Goal: Information Seeking & Learning: Learn about a topic

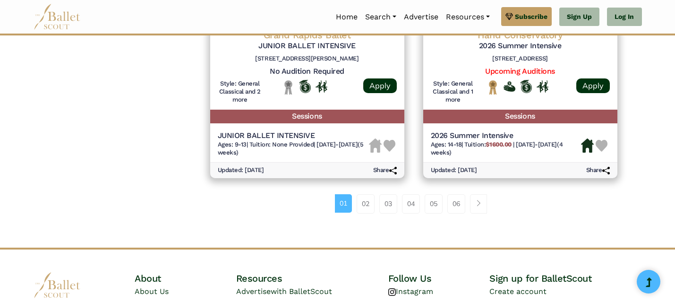
scroll to position [1355, 0]
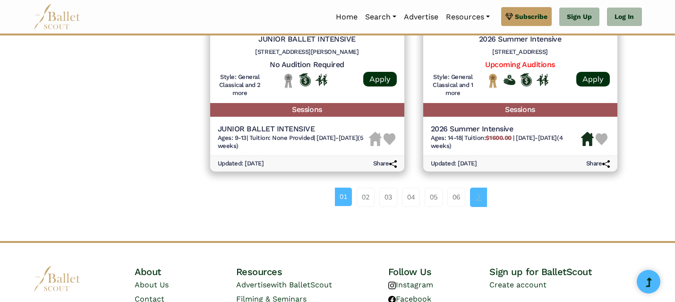
click at [482, 203] on link "Page navigation example" at bounding box center [478, 197] width 17 height 19
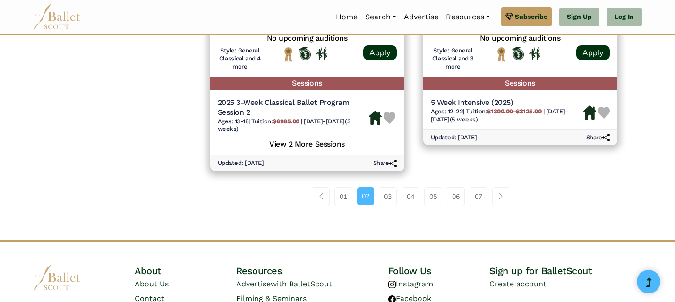
scroll to position [1382, 0]
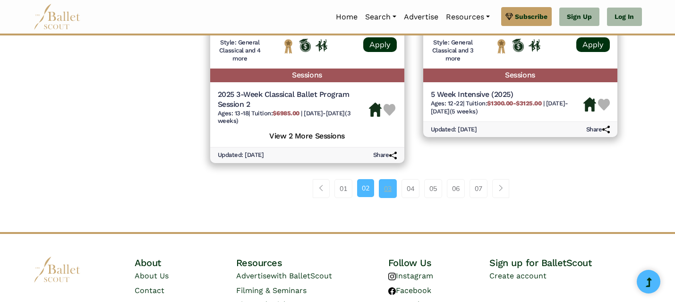
click at [396, 190] on link "03" at bounding box center [388, 188] width 18 height 19
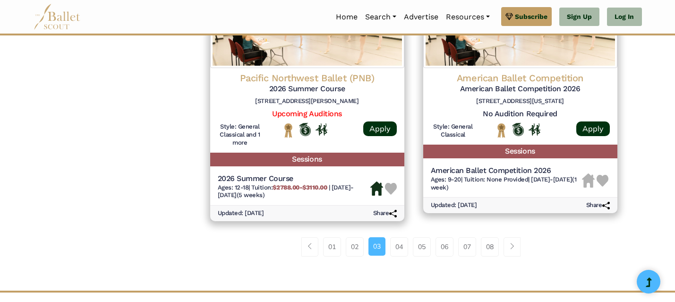
scroll to position [1320, 0]
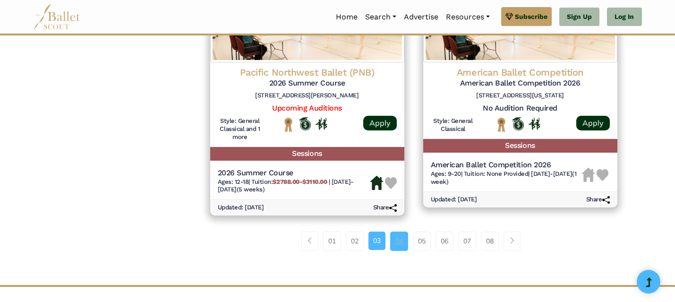
click at [391, 240] on link "04" at bounding box center [399, 241] width 18 height 19
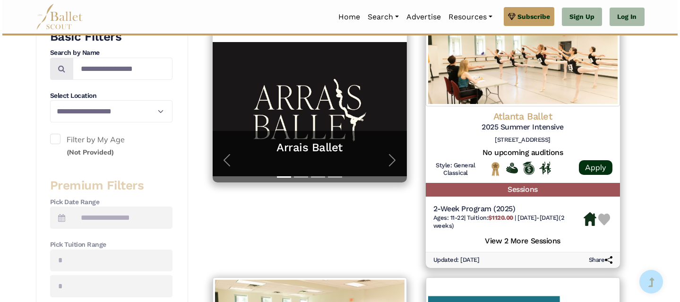
scroll to position [211, 0]
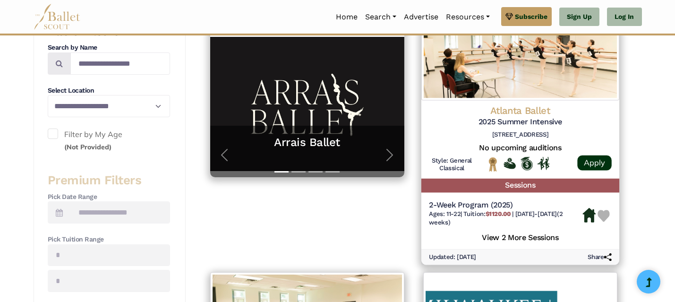
click at [514, 69] on img at bounding box center [520, 52] width 198 height 96
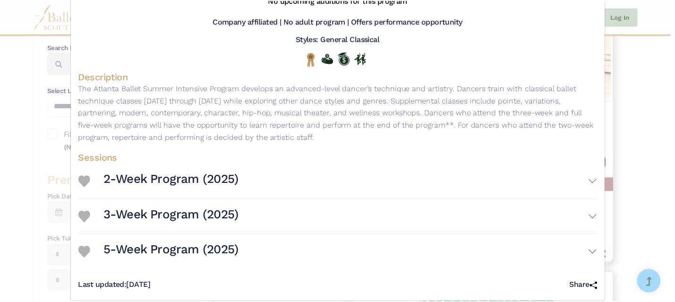
scroll to position [0, 0]
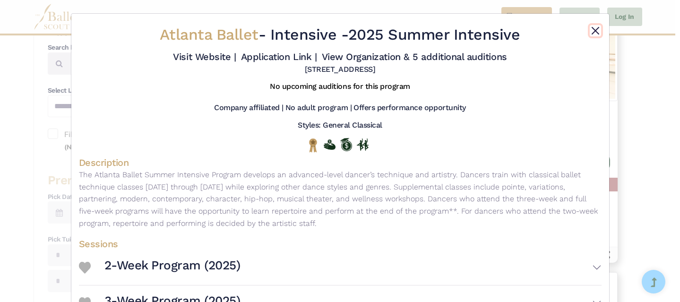
click at [595, 28] on button "Close" at bounding box center [595, 30] width 11 height 11
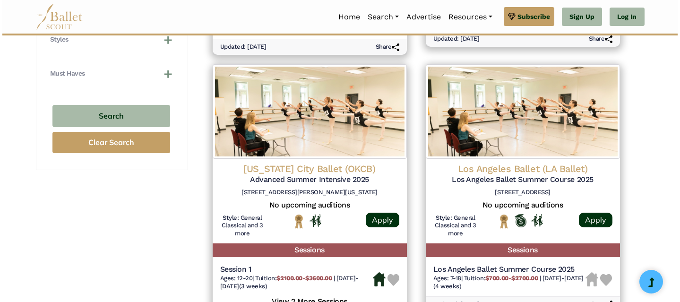
scroll to position [675, 0]
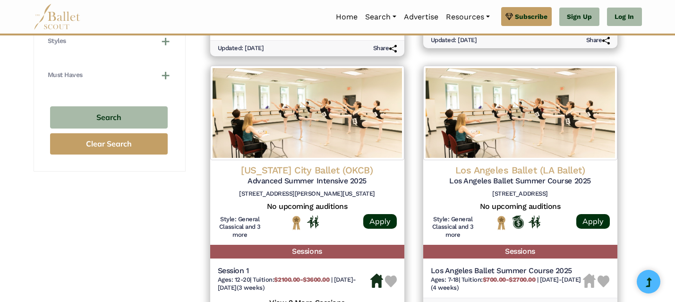
click at [534, 147] on img at bounding box center [520, 113] width 194 height 95
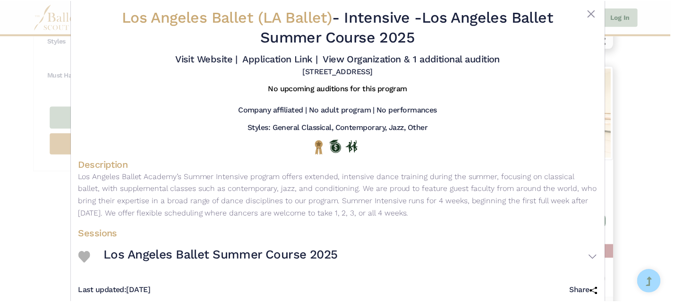
scroll to position [0, 0]
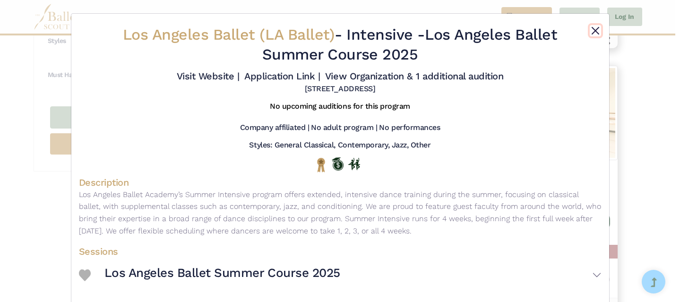
click at [595, 27] on button "Close" at bounding box center [595, 30] width 11 height 11
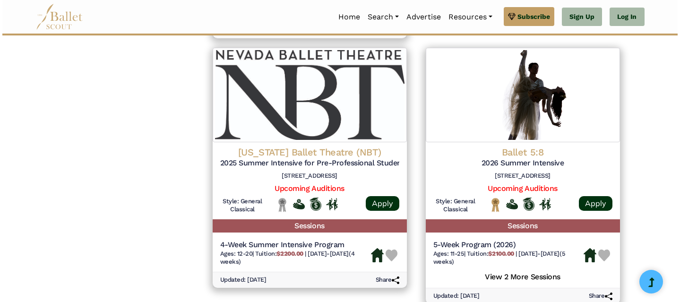
scroll to position [967, 0]
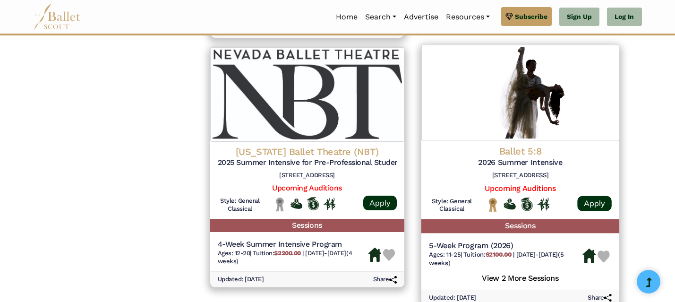
click at [580, 121] on img at bounding box center [520, 93] width 198 height 96
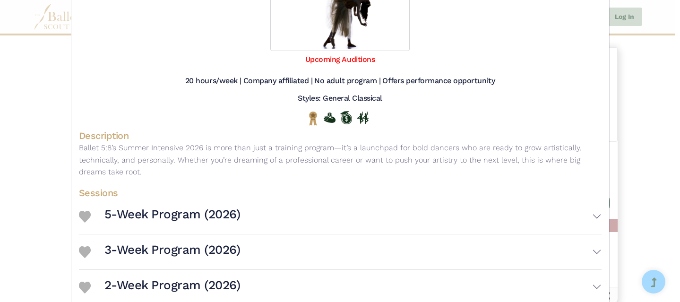
scroll to position [170, 0]
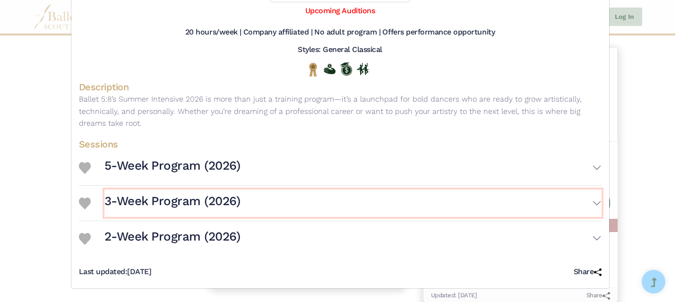
click at [594, 194] on button "3-Week Program (2026)" at bounding box center [352, 203] width 497 height 27
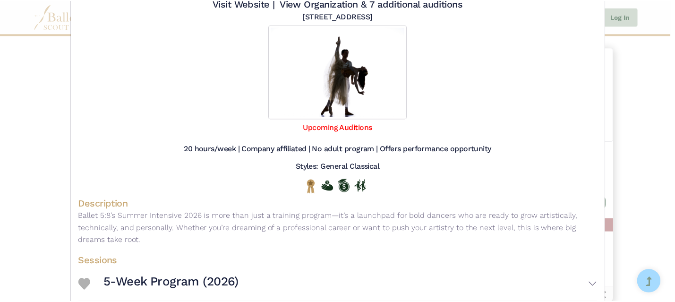
scroll to position [0, 0]
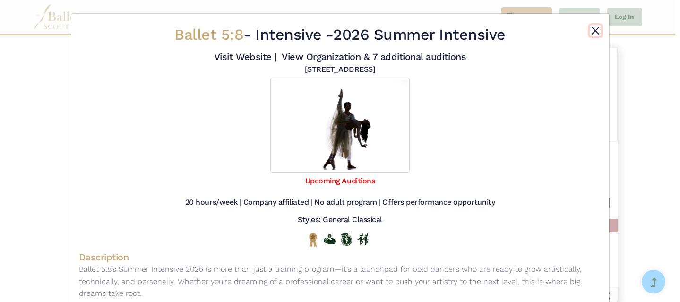
click at [596, 32] on button "Close" at bounding box center [595, 30] width 11 height 11
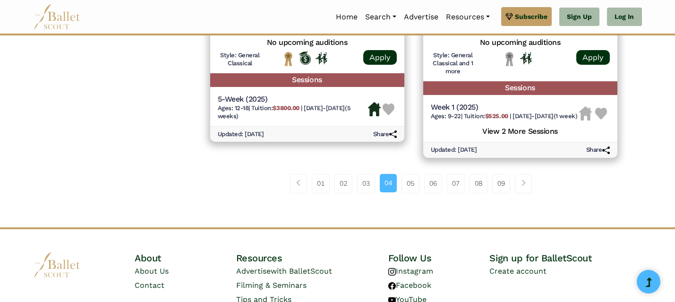
scroll to position [1379, 0]
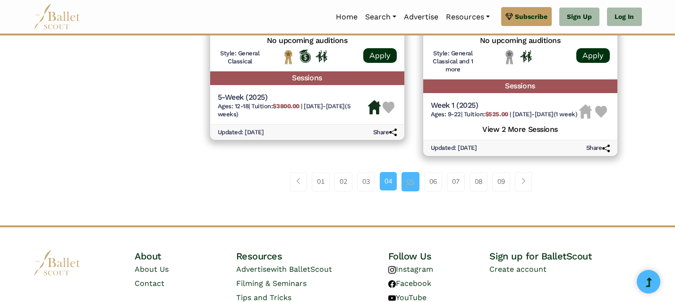
click at [411, 188] on link "05" at bounding box center [411, 181] width 18 height 19
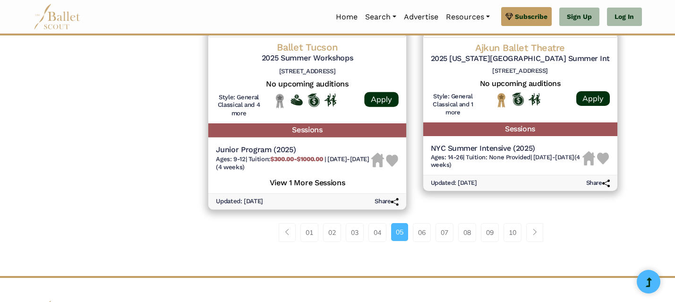
scroll to position [1342, 0]
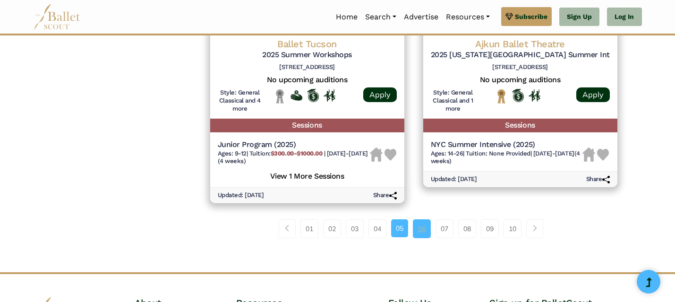
click at [421, 231] on link "06" at bounding box center [422, 228] width 18 height 19
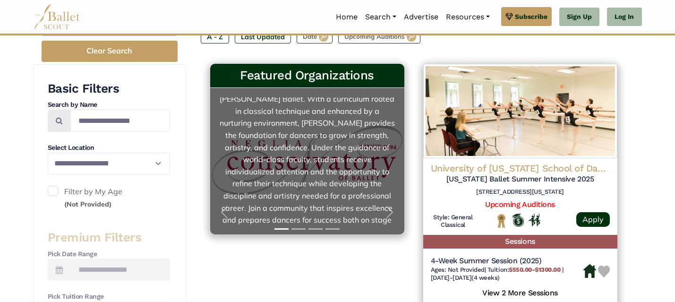
scroll to position [48, 0]
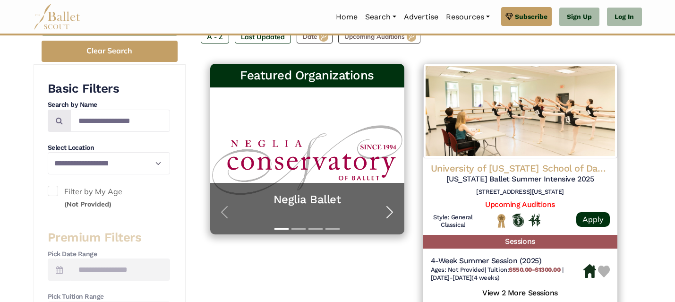
click at [385, 210] on span "button" at bounding box center [389, 212] width 15 height 15
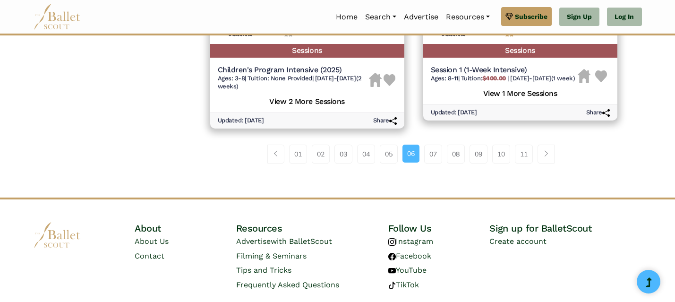
scroll to position [1446, 0]
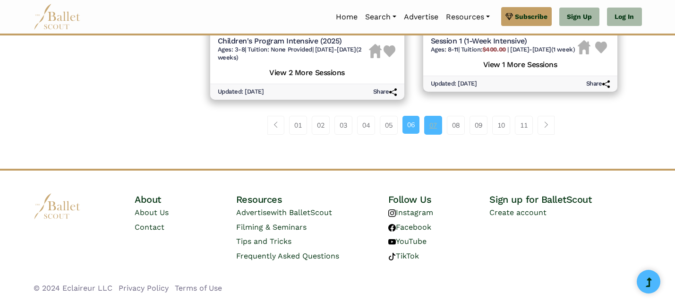
click at [436, 122] on link "07" at bounding box center [433, 125] width 18 height 19
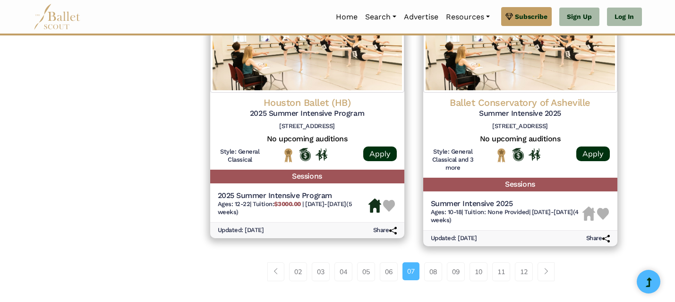
scroll to position [1302, 0]
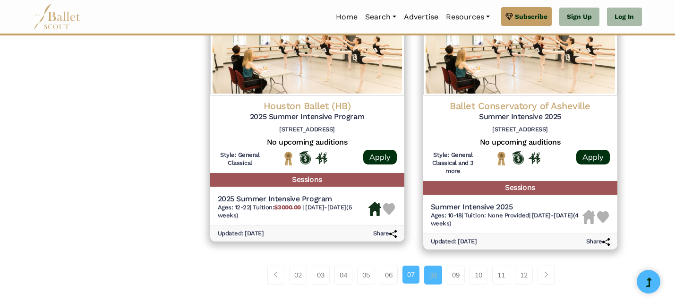
click at [436, 282] on link "08" at bounding box center [433, 275] width 18 height 19
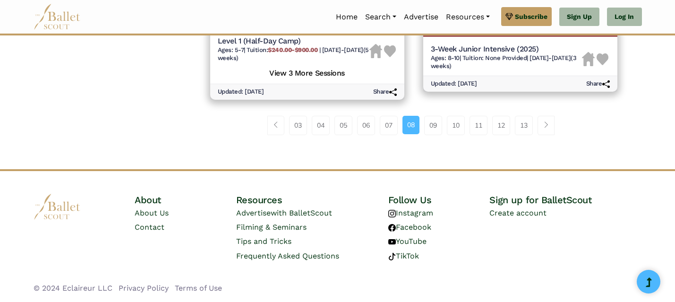
scroll to position [1444, 0]
click at [430, 128] on link "09" at bounding box center [433, 125] width 18 height 19
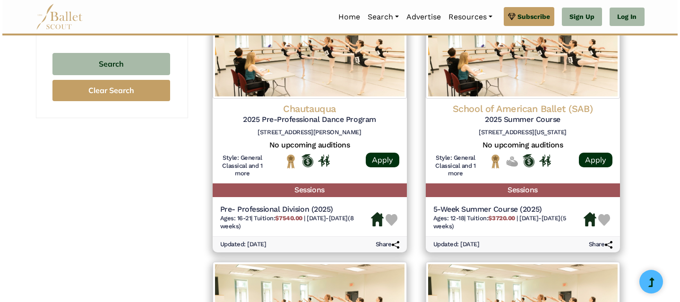
scroll to position [731, 0]
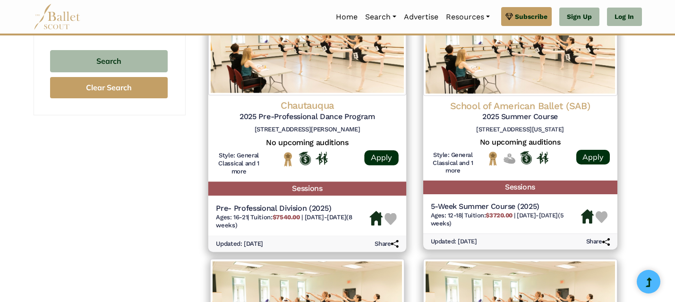
click at [331, 107] on h4 "Chautauqua" at bounding box center [307, 105] width 183 height 13
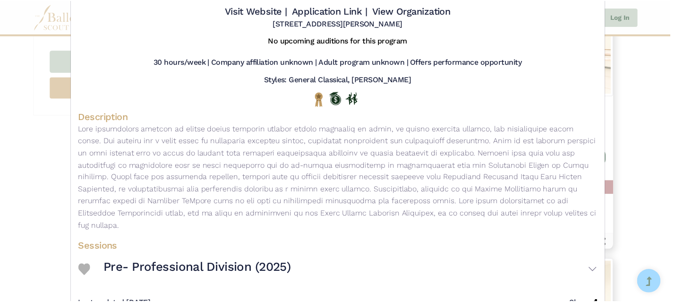
scroll to position [0, 0]
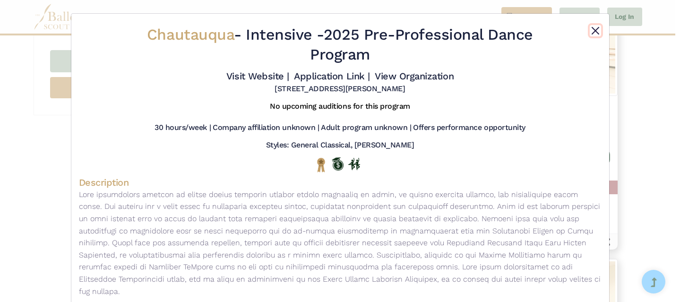
click at [594, 30] on button "Close" at bounding box center [595, 30] width 11 height 11
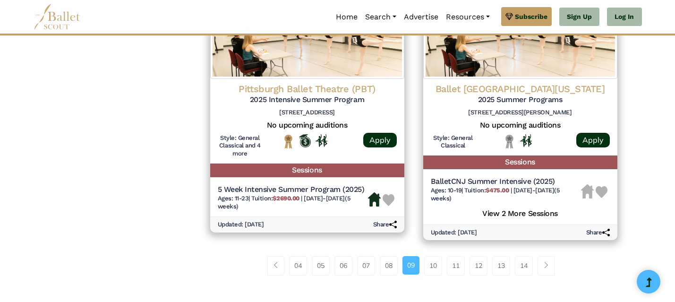
scroll to position [1285, 0]
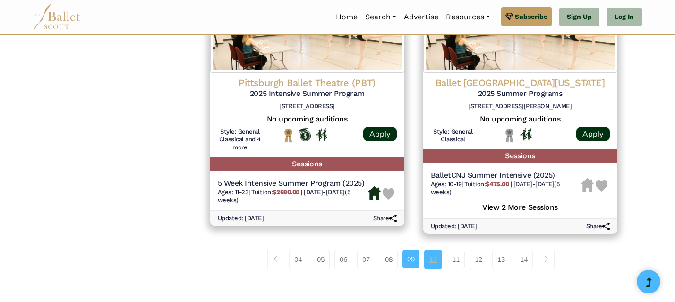
click at [433, 262] on link "10" at bounding box center [433, 259] width 18 height 19
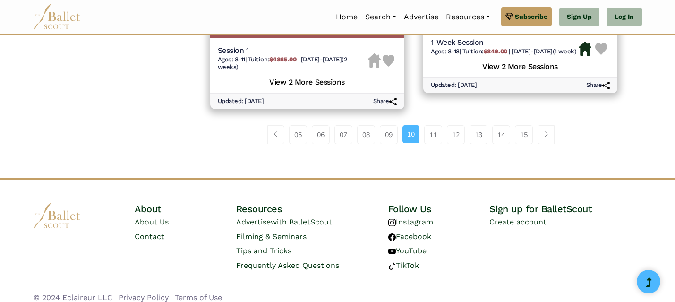
scroll to position [1446, 0]
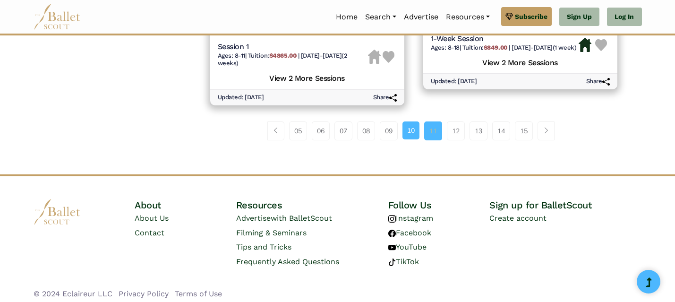
click at [432, 138] on link "11" at bounding box center [433, 130] width 18 height 19
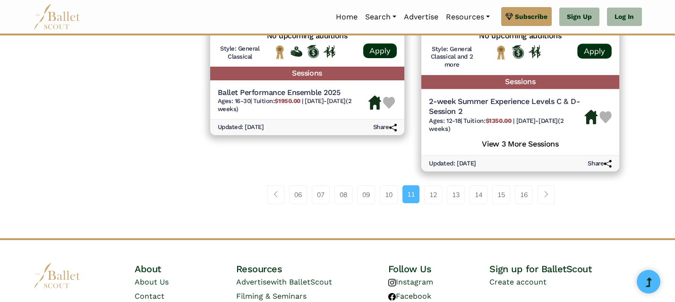
scroll to position [1466, 0]
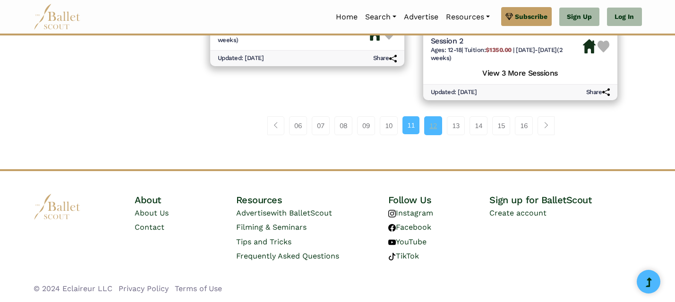
click at [433, 127] on link "12" at bounding box center [433, 125] width 18 height 19
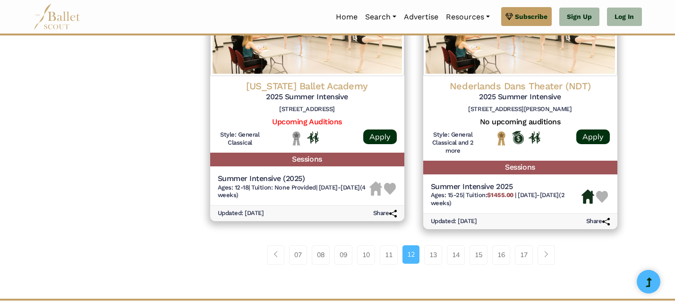
scroll to position [1304, 0]
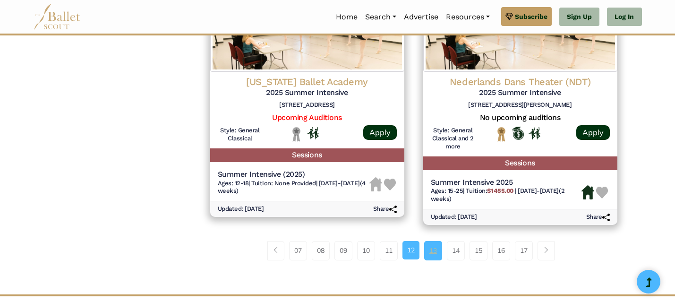
click at [430, 260] on link "13" at bounding box center [433, 250] width 18 height 19
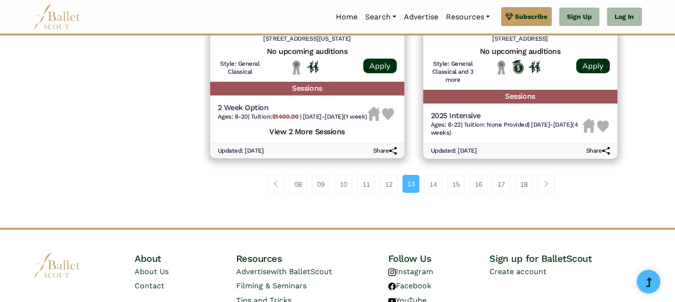
scroll to position [1420, 0]
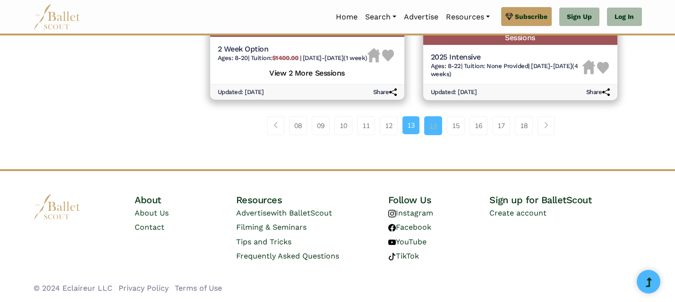
click at [441, 121] on link "14" at bounding box center [433, 125] width 18 height 19
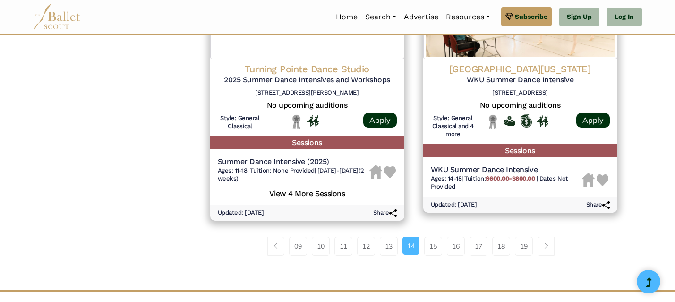
scroll to position [1352, 0]
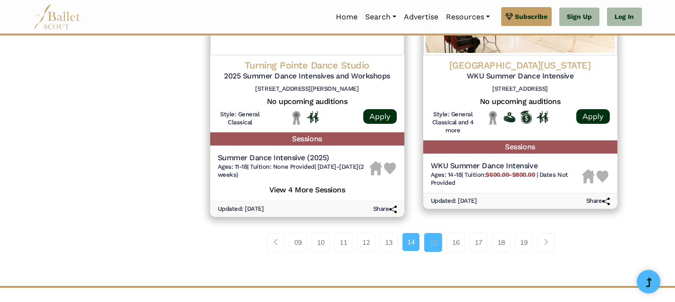
click at [431, 242] on link "15" at bounding box center [433, 242] width 18 height 19
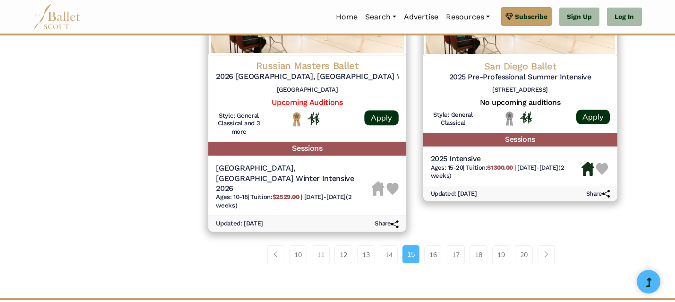
scroll to position [1320, 0]
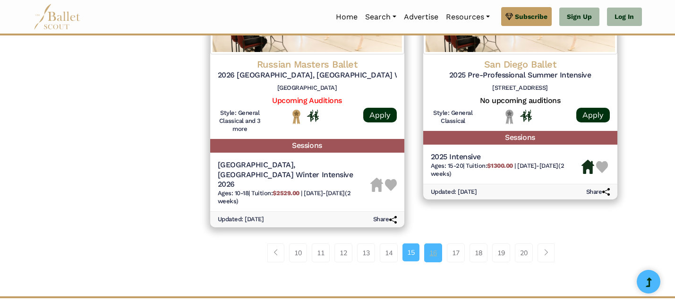
click at [431, 243] on link "16" at bounding box center [433, 252] width 18 height 19
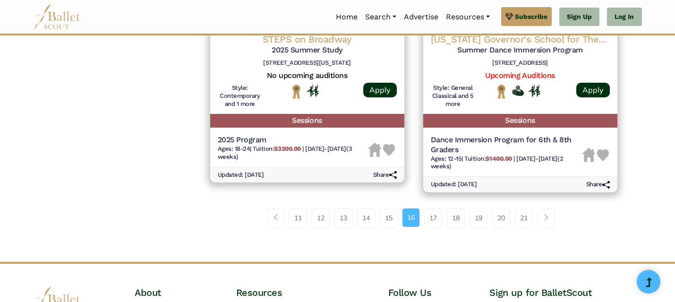
scroll to position [1340, 0]
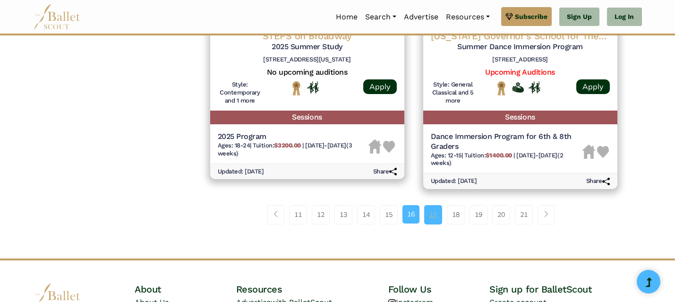
click at [429, 224] on link "17" at bounding box center [433, 214] width 18 height 19
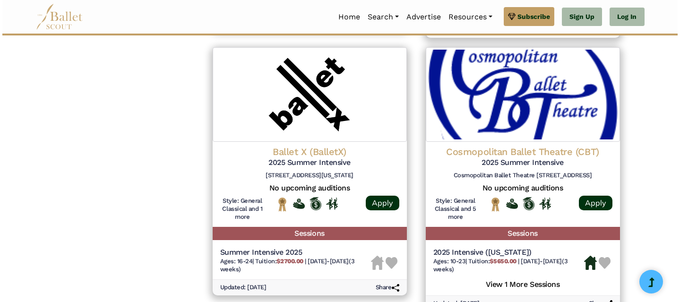
scroll to position [963, 0]
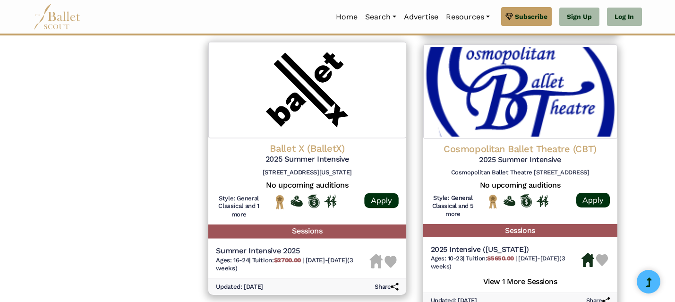
click at [320, 116] on img at bounding box center [307, 90] width 198 height 96
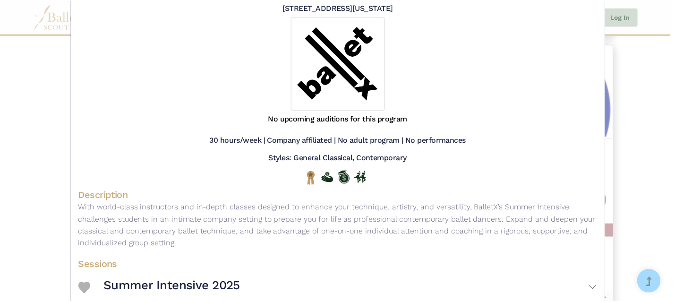
scroll to position [0, 0]
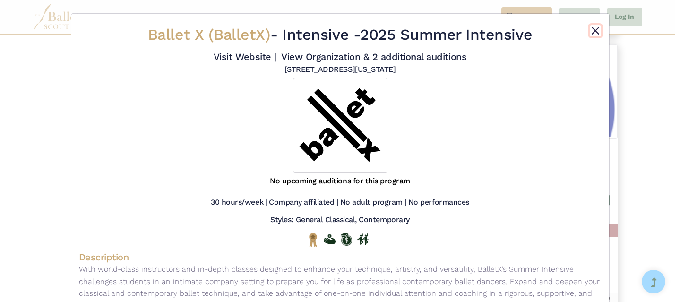
click at [595, 28] on button "Close" at bounding box center [595, 30] width 11 height 11
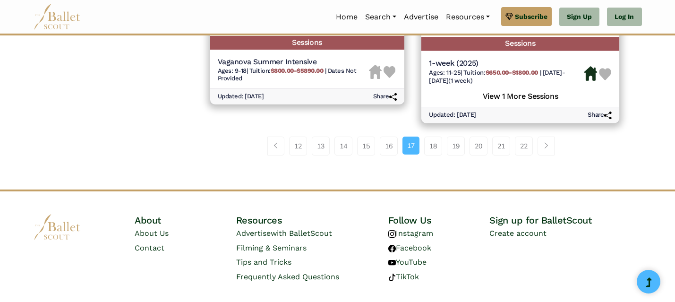
scroll to position [1426, 0]
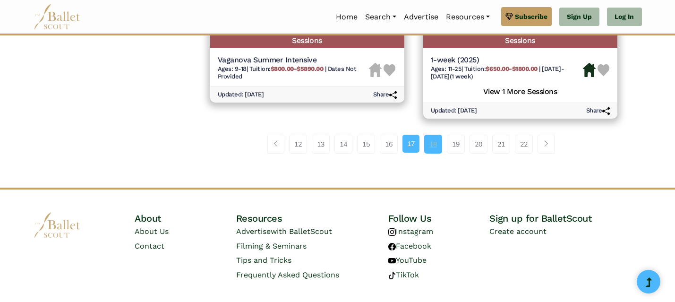
click at [438, 144] on link "18" at bounding box center [433, 144] width 18 height 19
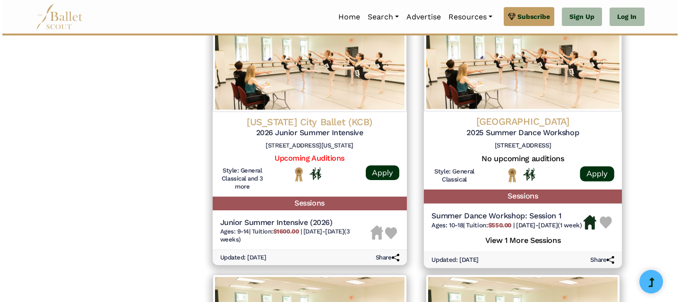
scroll to position [1014, 0]
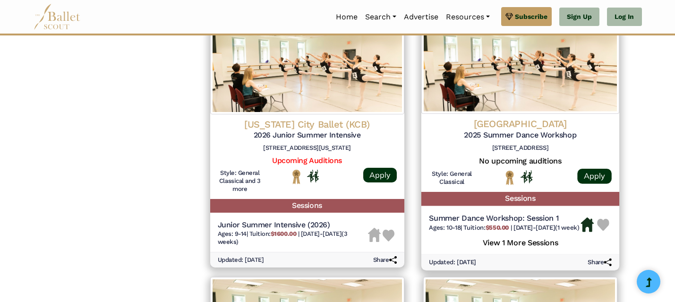
click at [518, 105] on img at bounding box center [520, 65] width 198 height 96
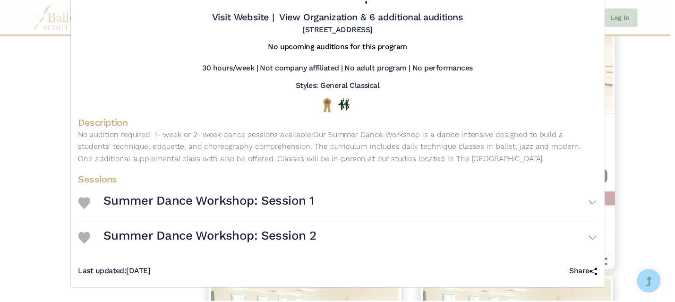
scroll to position [0, 0]
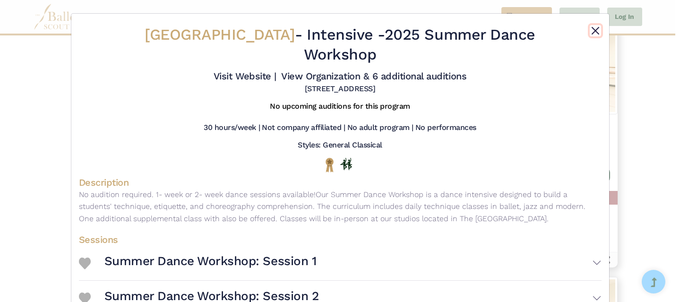
click at [592, 27] on button "Close" at bounding box center [595, 30] width 11 height 11
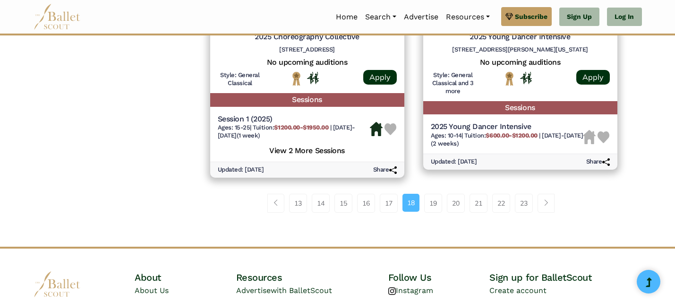
scroll to position [1371, 0]
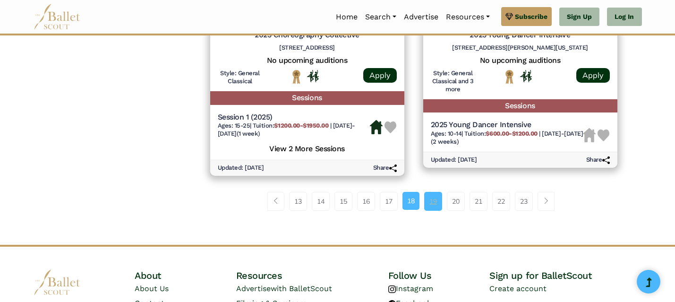
click at [426, 211] on link "19" at bounding box center [433, 201] width 18 height 19
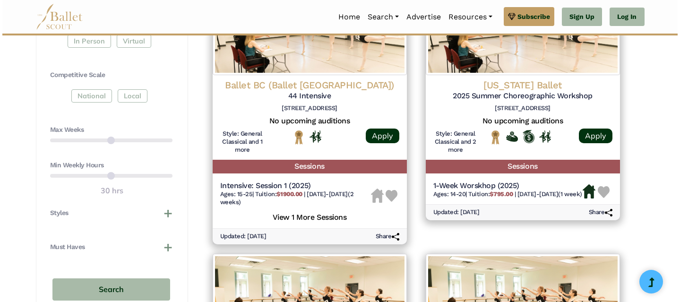
scroll to position [501, 0]
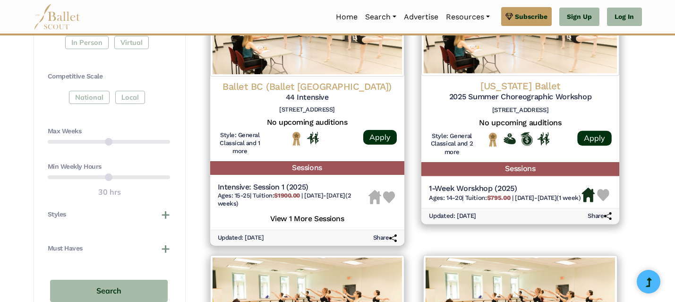
click at [501, 93] on h5 "2025 Summer Choreographic Workshop" at bounding box center [520, 97] width 183 height 10
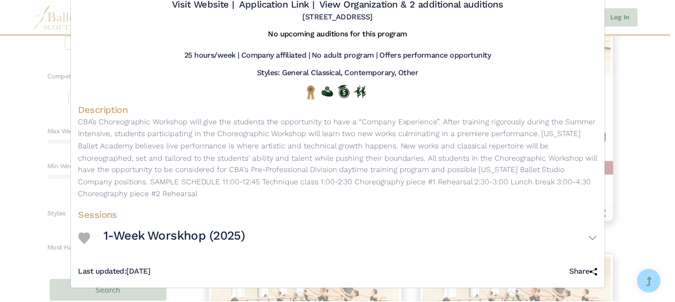
scroll to position [0, 0]
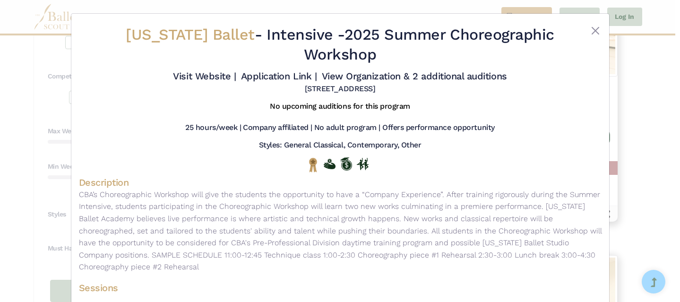
click at [587, 42] on div at bounding box center [579, 46] width 43 height 43
click at [590, 28] on button "Close" at bounding box center [595, 30] width 11 height 11
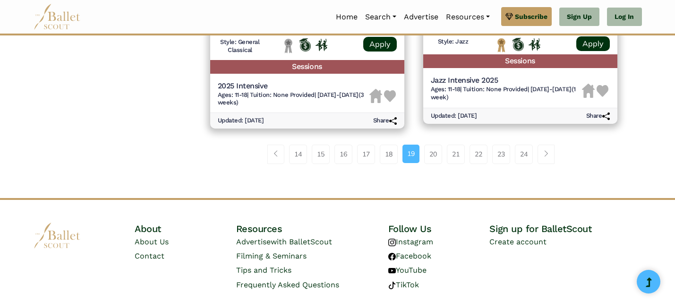
scroll to position [1421, 0]
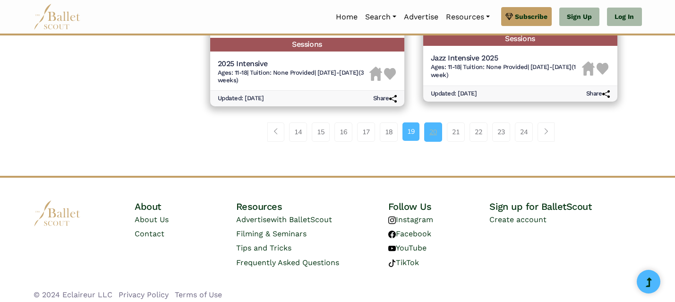
click at [433, 133] on link "20" at bounding box center [433, 131] width 18 height 19
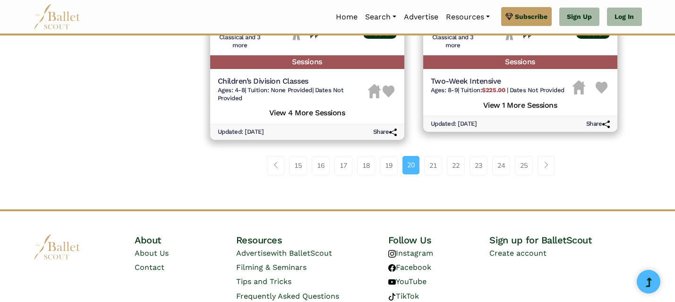
scroll to position [1405, 0]
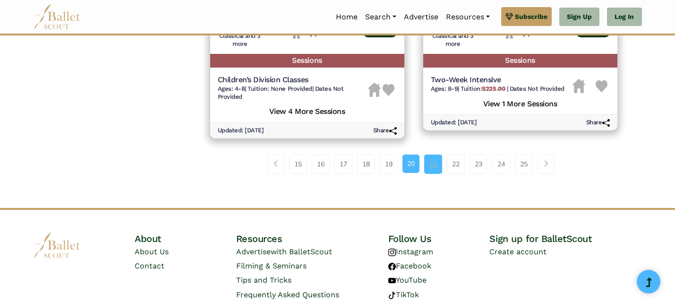
click at [432, 161] on link "21" at bounding box center [433, 164] width 18 height 19
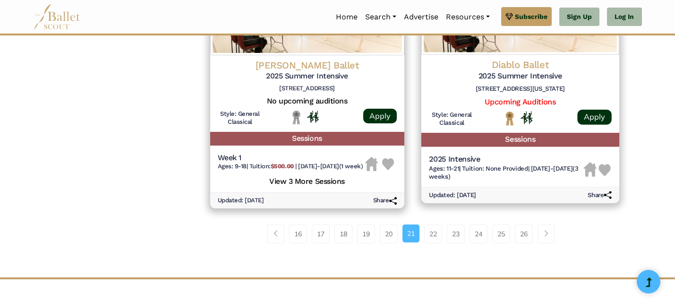
scroll to position [1332, 0]
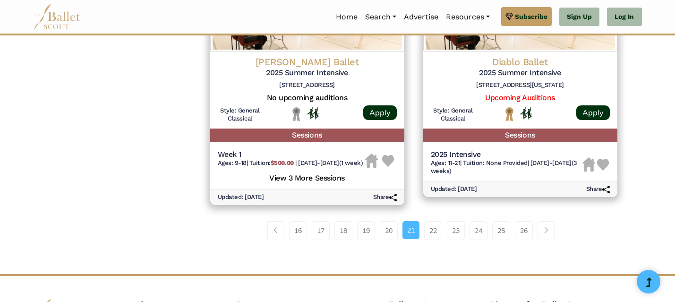
click at [434, 229] on div "16 17 18 19 20 21 22 23" at bounding box center [414, 234] width 426 height 49
click at [435, 237] on link "22" at bounding box center [433, 230] width 18 height 19
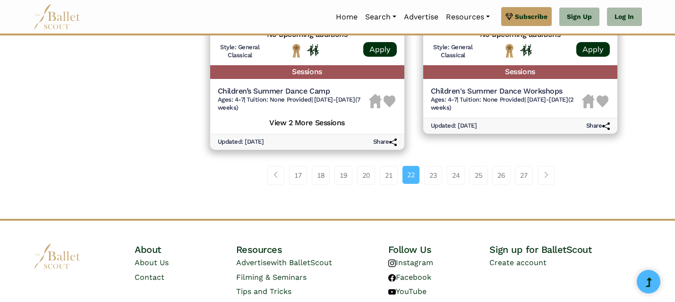
scroll to position [1413, 0]
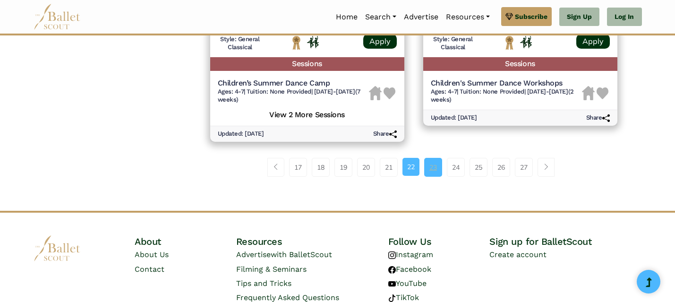
click at [432, 158] on link "23" at bounding box center [433, 167] width 18 height 19
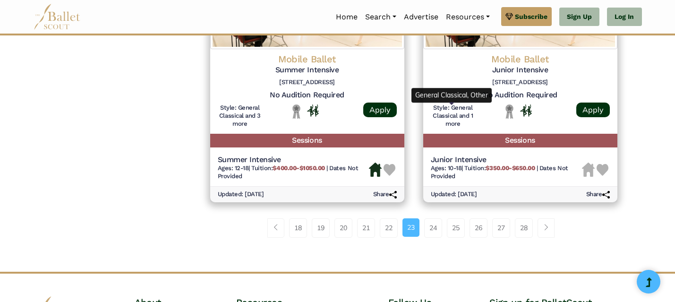
scroll to position [1335, 0]
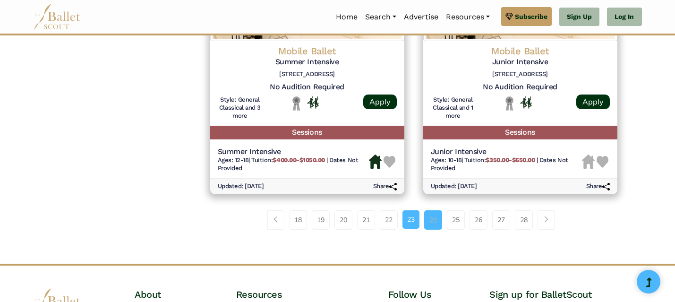
click at [435, 216] on link "24" at bounding box center [433, 219] width 18 height 19
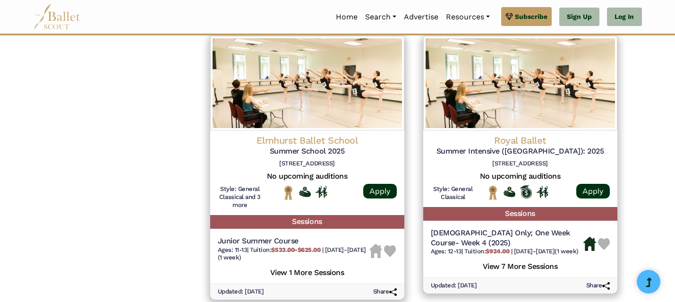
scroll to position [1454, 0]
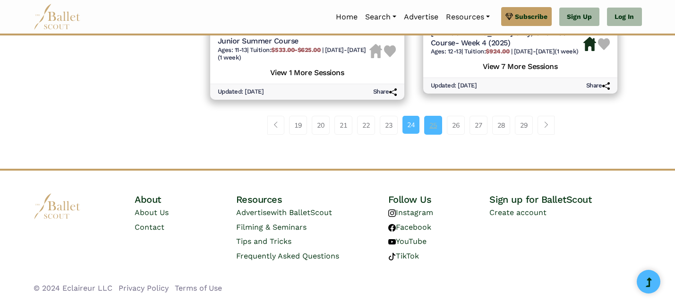
click at [426, 126] on link "25" at bounding box center [433, 125] width 18 height 19
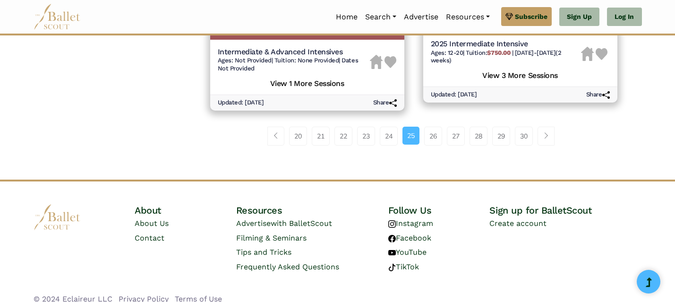
scroll to position [1444, 0]
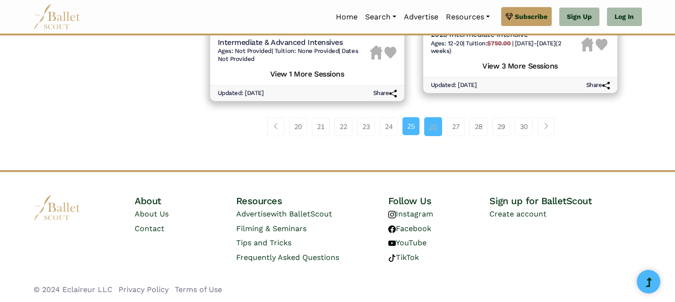
click at [427, 126] on link "26" at bounding box center [433, 126] width 18 height 19
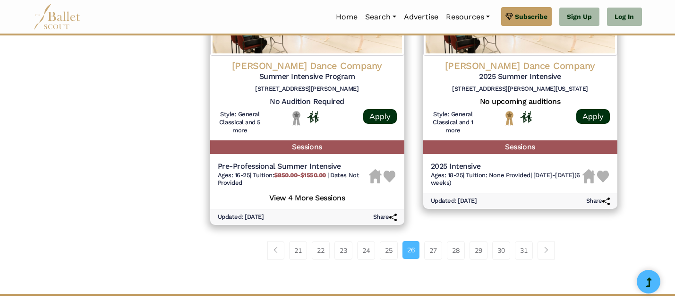
scroll to position [1344, 0]
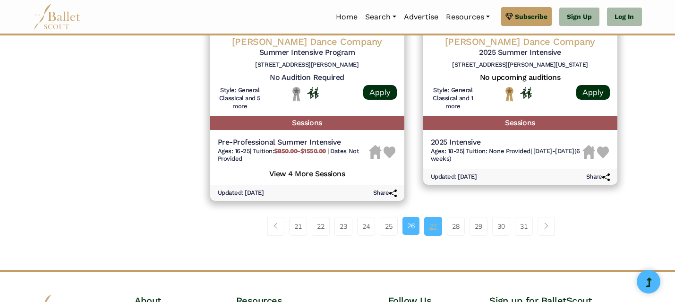
click at [433, 221] on link "27" at bounding box center [433, 226] width 18 height 19
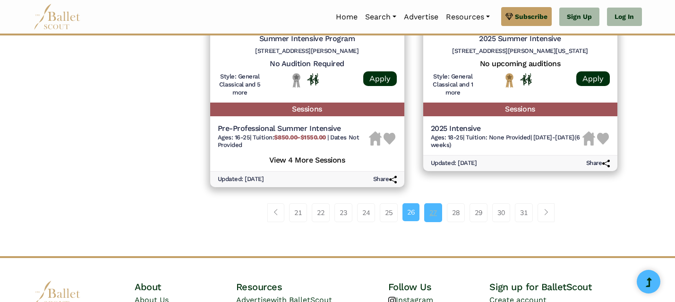
scroll to position [1363, 0]
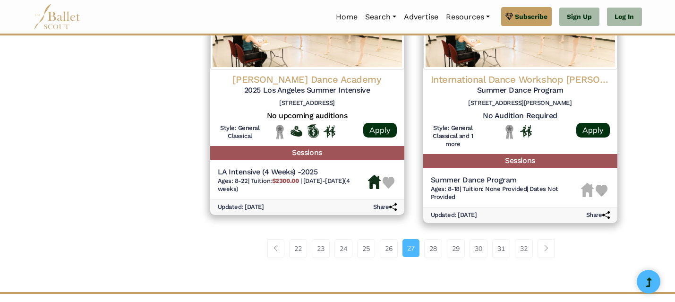
scroll to position [1290, 0]
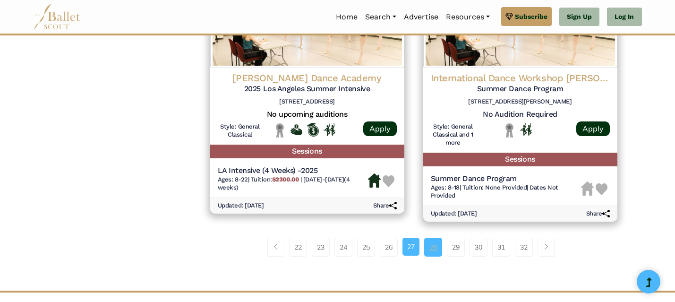
click at [433, 257] on link "28" at bounding box center [433, 247] width 18 height 19
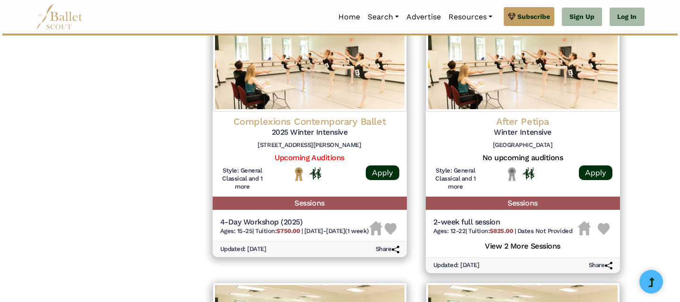
scroll to position [1006, 0]
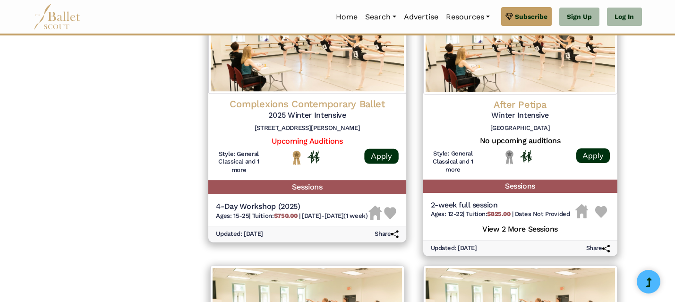
click at [300, 105] on h4 "Complexions Contemporary Ballet" at bounding box center [307, 104] width 183 height 13
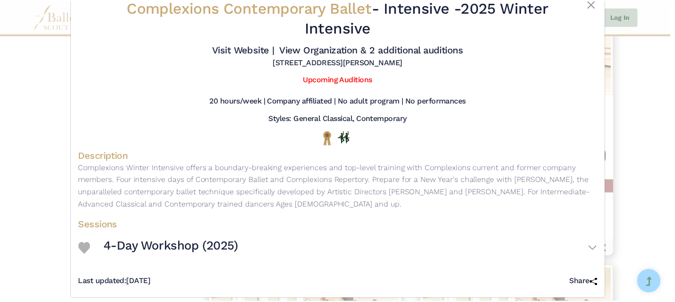
scroll to position [27, 0]
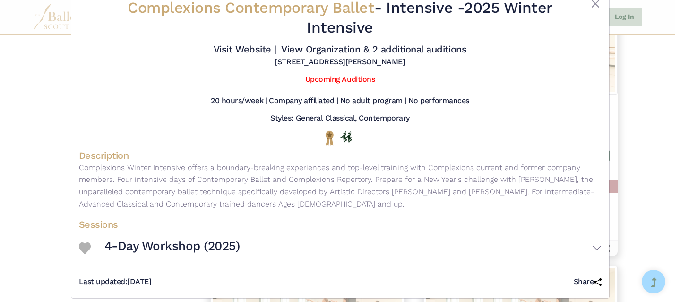
click at [592, 11] on div at bounding box center [579, 19] width 43 height 43
click at [593, 6] on button "Close" at bounding box center [595, 3] width 11 height 11
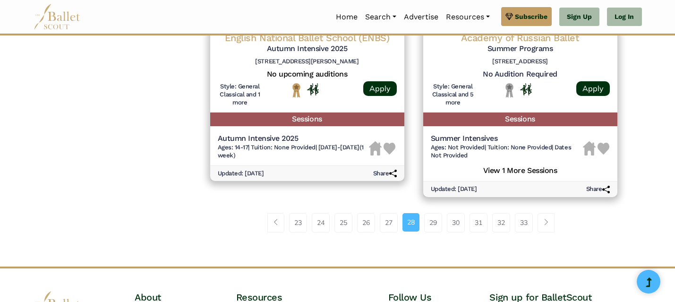
scroll to position [1337, 0]
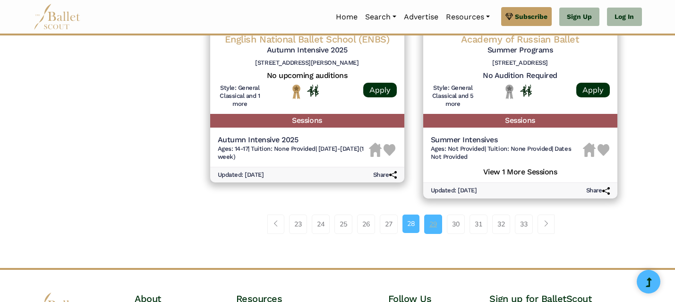
click at [432, 226] on link "29" at bounding box center [433, 224] width 18 height 19
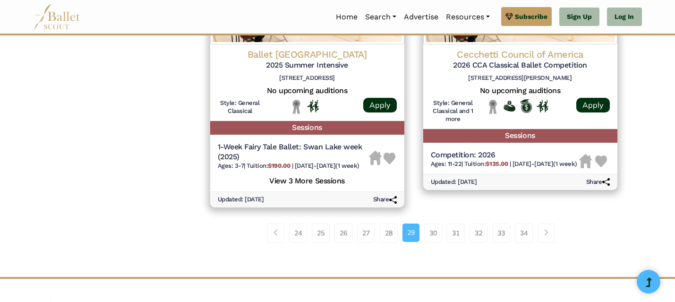
scroll to position [1318, 0]
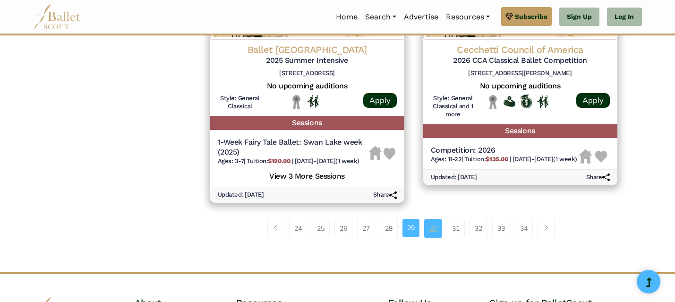
click at [436, 232] on link "30" at bounding box center [433, 228] width 18 height 19
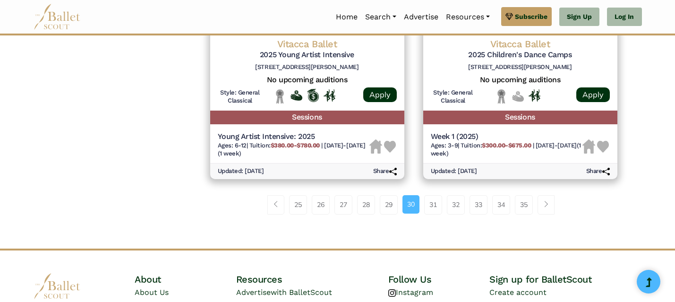
scroll to position [1428, 0]
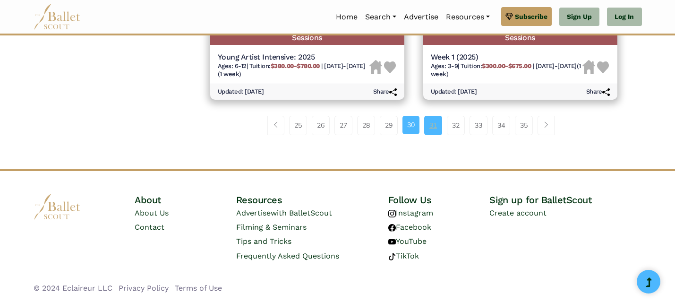
click at [439, 120] on link "31" at bounding box center [433, 125] width 18 height 19
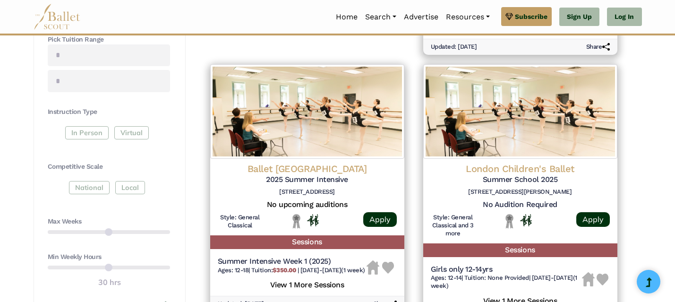
scroll to position [410, 0]
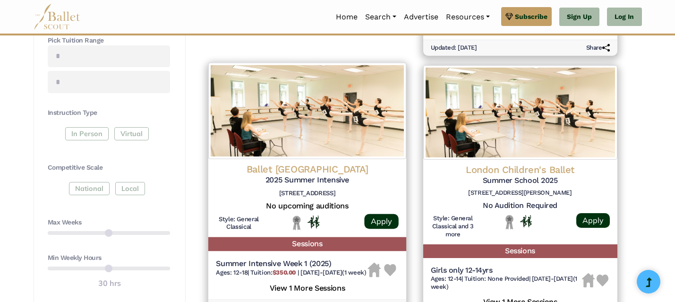
click at [318, 178] on h5 "2025 Summer Intensive" at bounding box center [307, 180] width 183 height 10
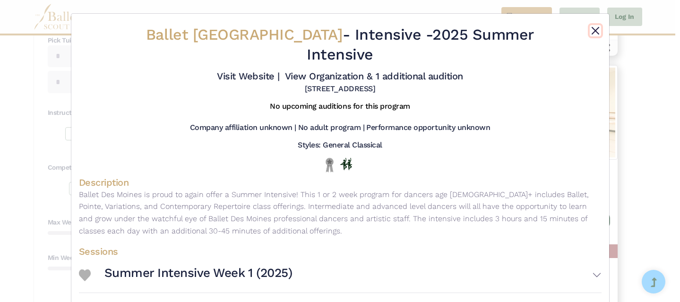
click at [590, 31] on button "Close" at bounding box center [595, 30] width 11 height 11
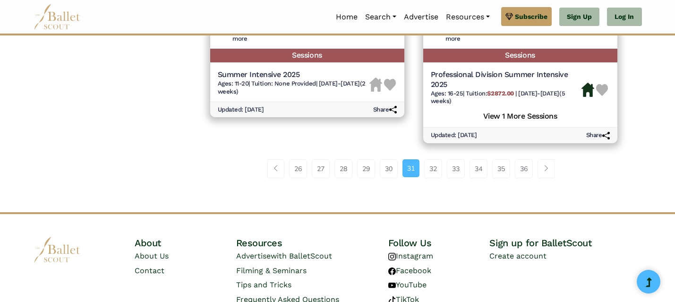
scroll to position [1406, 0]
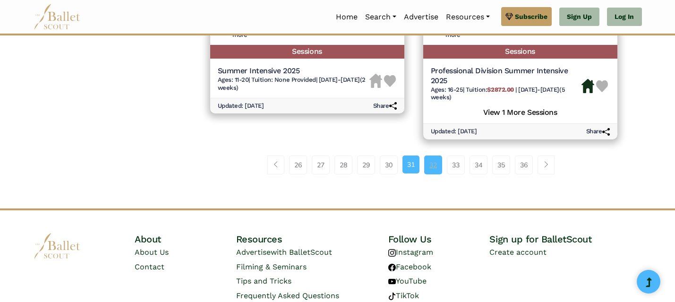
click at [429, 163] on link "32" at bounding box center [433, 164] width 18 height 19
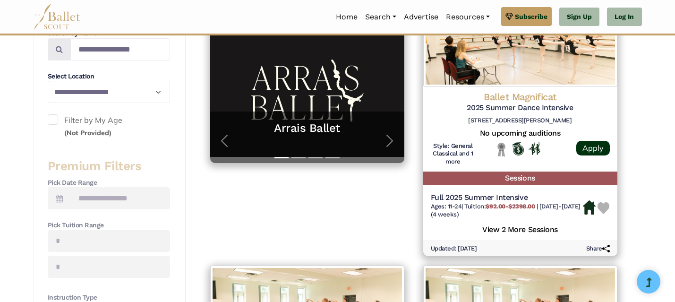
scroll to position [227, 0]
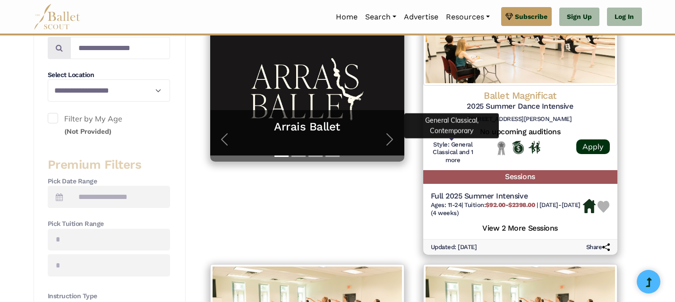
click at [431, 163] on h6 "Style: General Classical and 1 more" at bounding box center [453, 153] width 45 height 24
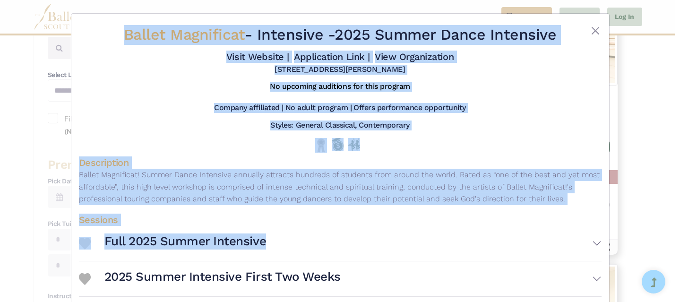
click at [592, 33] on button "Close" at bounding box center [595, 30] width 11 height 11
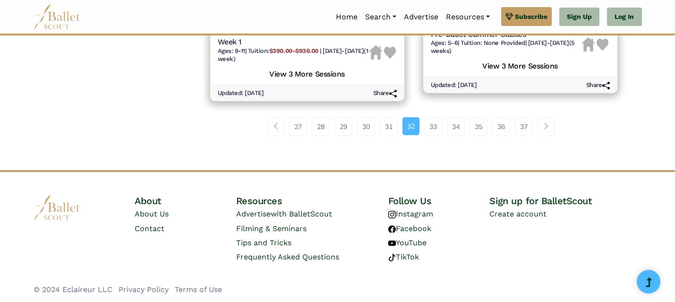
scroll to position [1476, 0]
click at [436, 124] on link "33" at bounding box center [433, 125] width 18 height 19
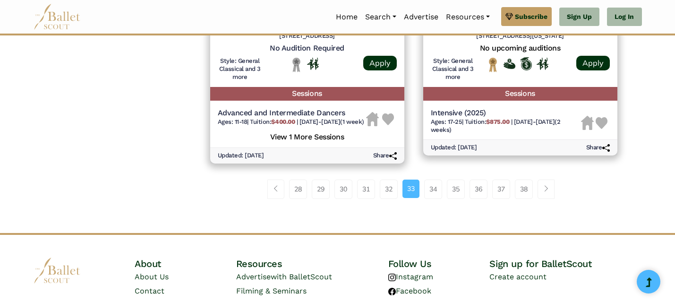
scroll to position [1436, 0]
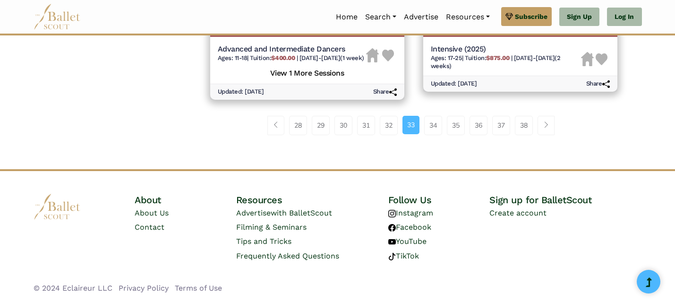
click at [436, 123] on link "34" at bounding box center [433, 125] width 18 height 19
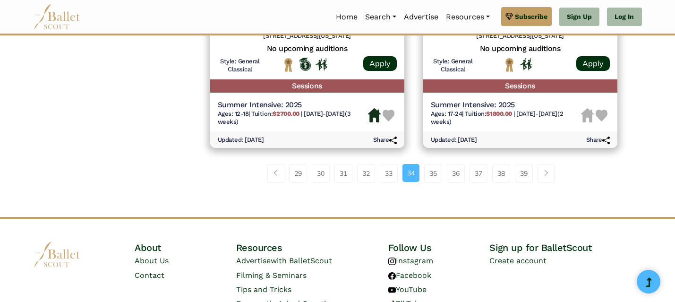
scroll to position [1346, 0]
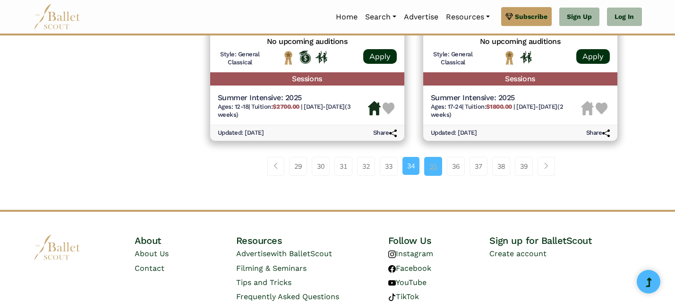
click at [437, 171] on link "35" at bounding box center [433, 166] width 18 height 19
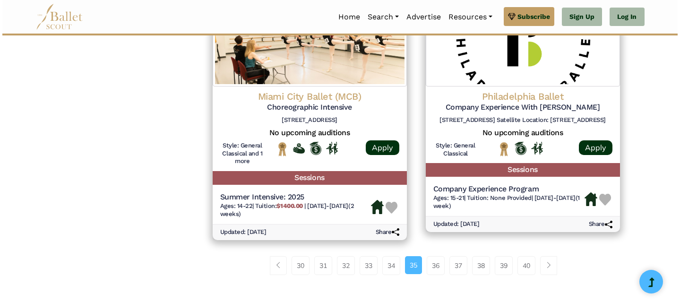
scroll to position [1265, 0]
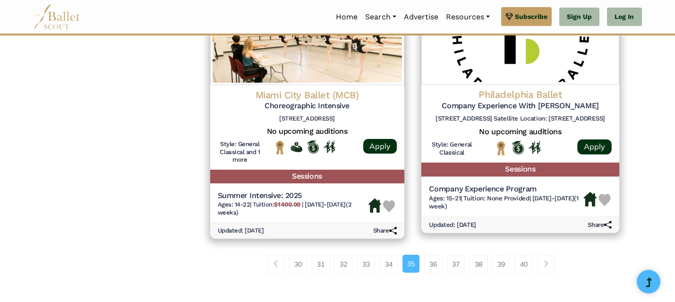
click at [550, 89] on h4 "Philadelphia Ballet" at bounding box center [520, 94] width 183 height 13
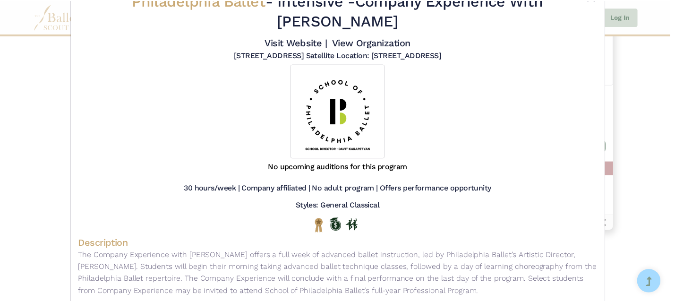
scroll to position [0, 0]
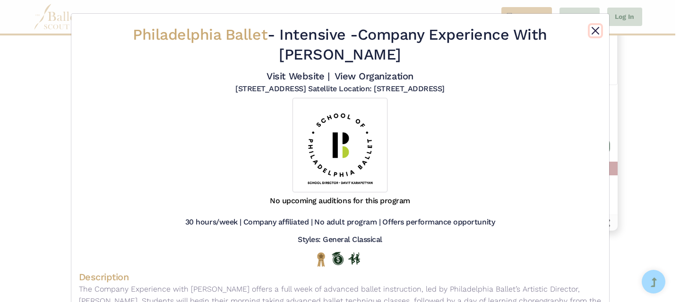
click at [597, 32] on button "Close" at bounding box center [595, 30] width 11 height 11
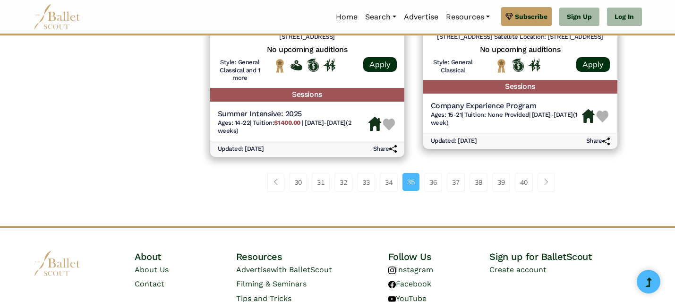
scroll to position [1348, 0]
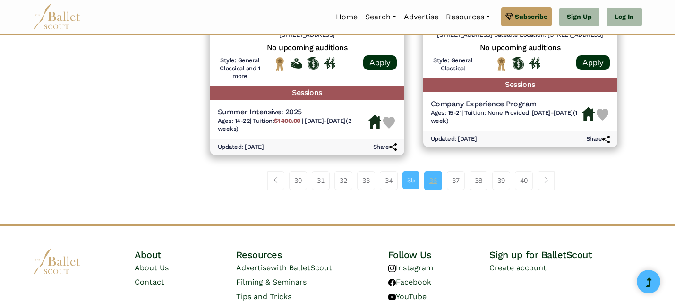
click at [435, 182] on link "36" at bounding box center [433, 180] width 18 height 19
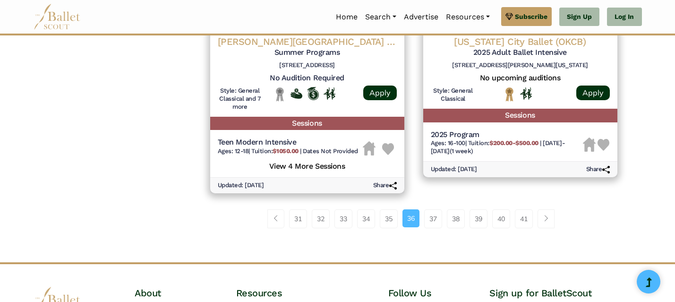
scroll to position [1355, 0]
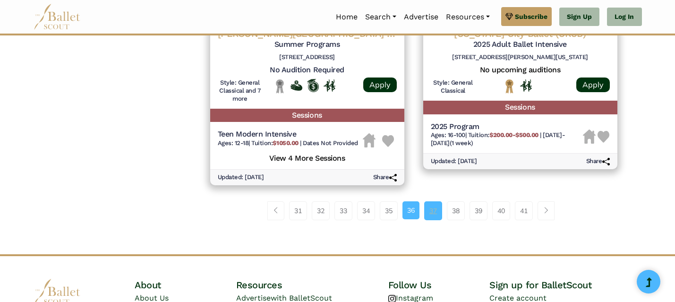
click at [432, 215] on link "37" at bounding box center [433, 210] width 18 height 19
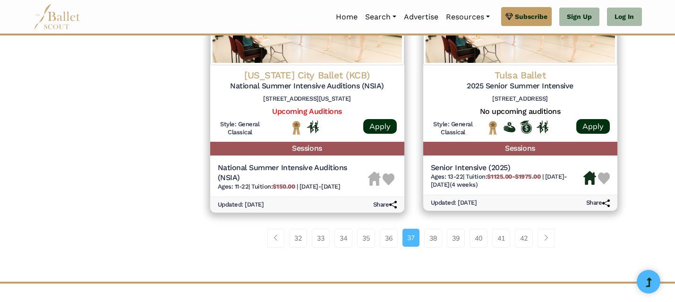
scroll to position [1284, 0]
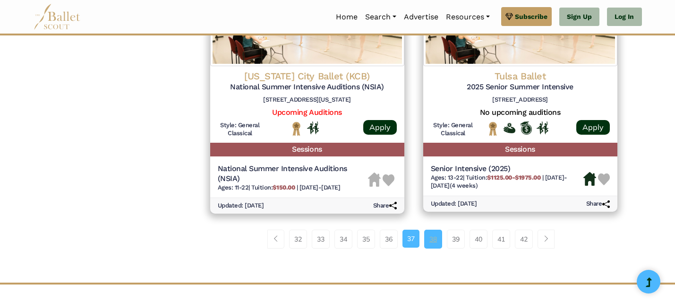
click at [433, 249] on link "38" at bounding box center [433, 239] width 18 height 19
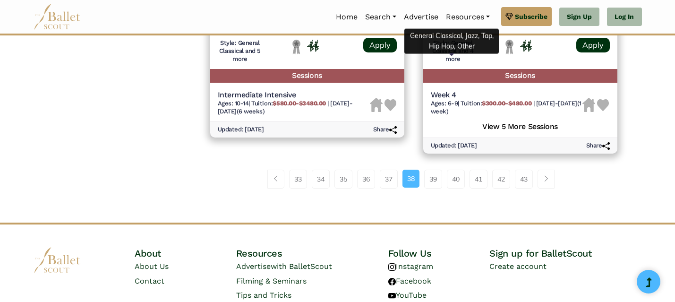
scroll to position [1392, 0]
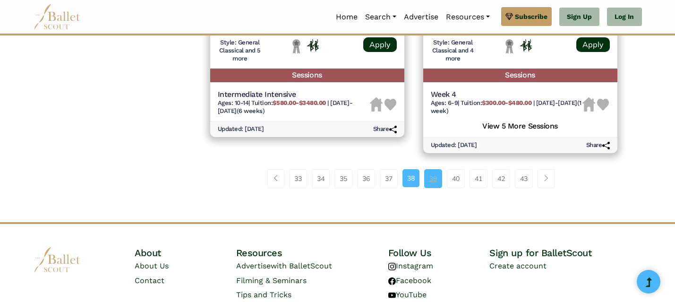
click at [434, 188] on link "39" at bounding box center [433, 178] width 18 height 19
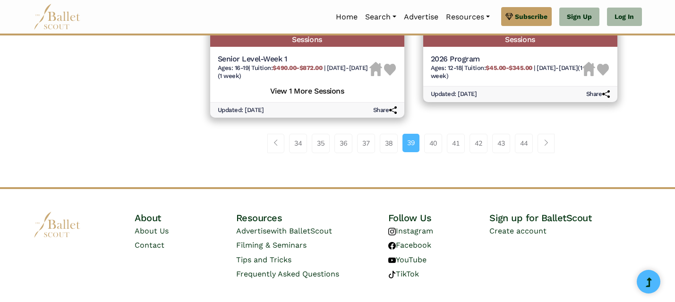
scroll to position [1402, 0]
click at [428, 152] on link "40" at bounding box center [433, 142] width 18 height 19
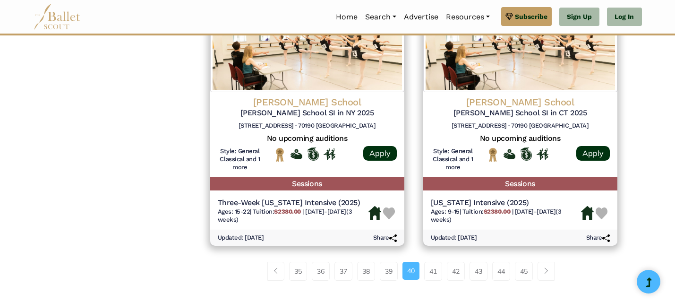
scroll to position [1293, 0]
click at [436, 262] on link "41" at bounding box center [433, 271] width 18 height 19
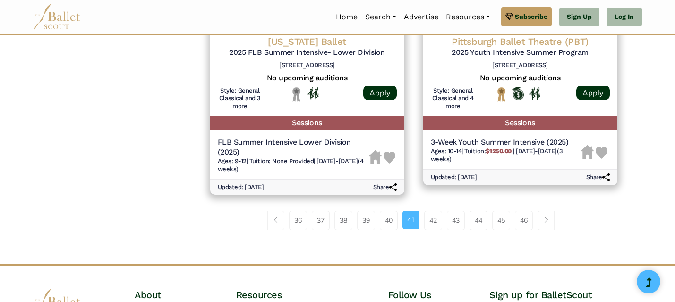
scroll to position [1317, 0]
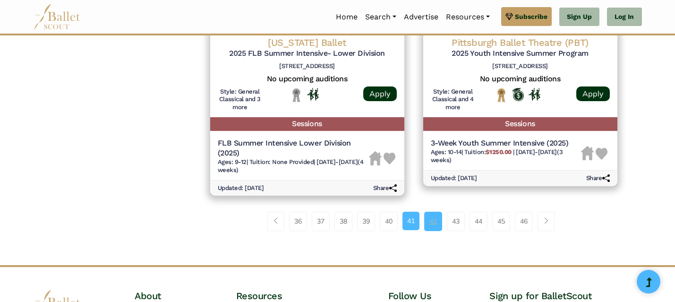
click at [436, 231] on link "42" at bounding box center [433, 221] width 18 height 19
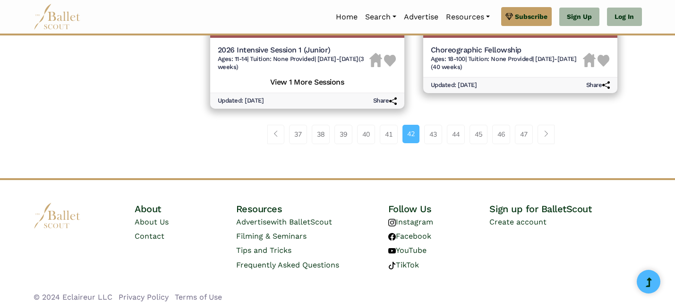
scroll to position [1436, 0]
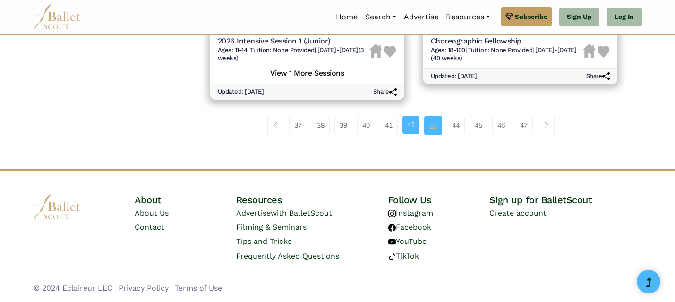
click at [432, 124] on link "43" at bounding box center [433, 125] width 18 height 19
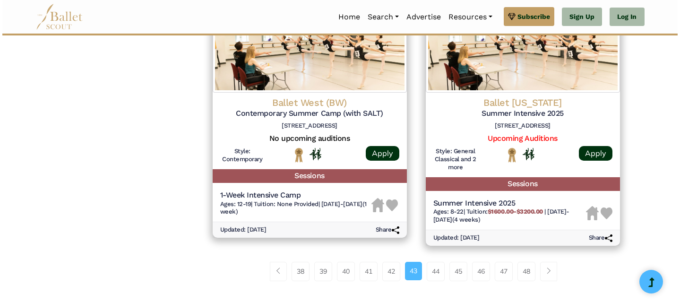
scroll to position [1199, 0]
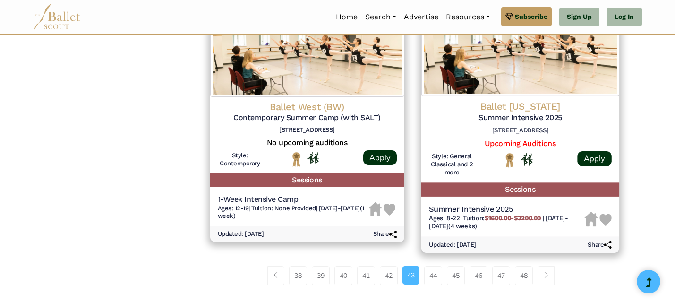
click at [533, 81] on img at bounding box center [520, 48] width 198 height 96
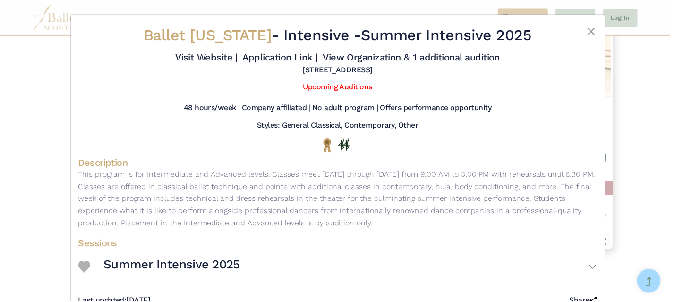
scroll to position [29, 0]
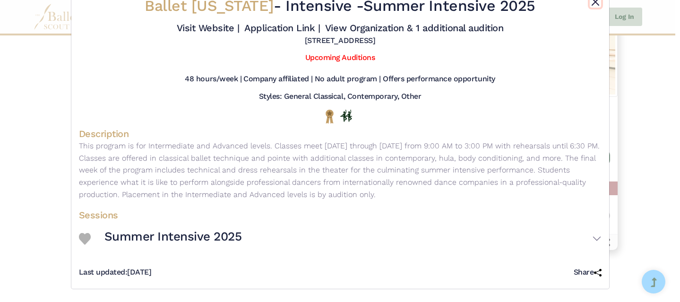
click at [594, 2] on button "Close" at bounding box center [595, 1] width 11 height 11
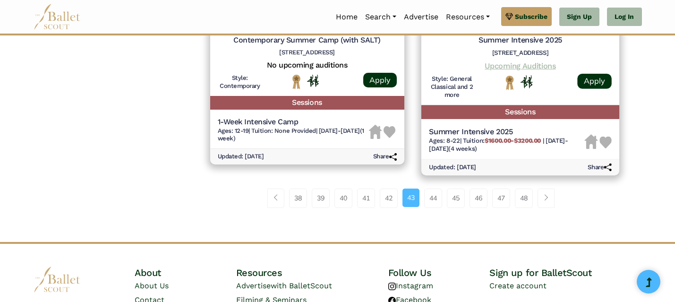
scroll to position [1292, 0]
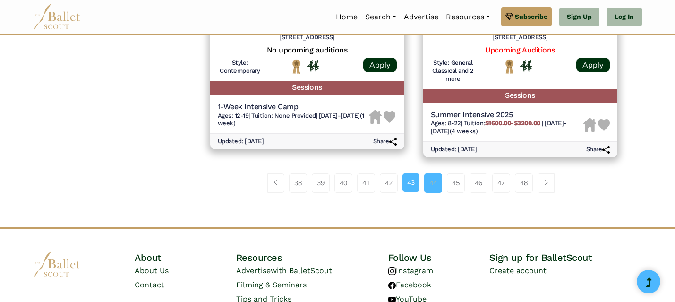
click at [433, 184] on link "44" at bounding box center [433, 182] width 18 height 19
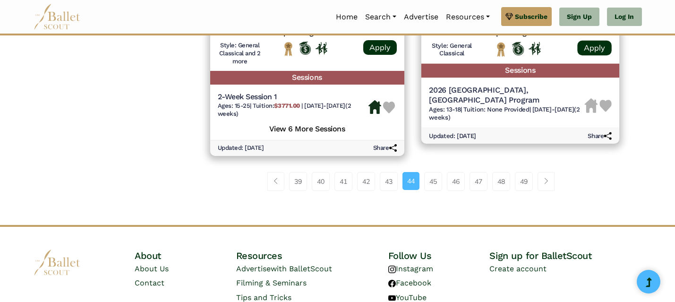
scroll to position [1359, 0]
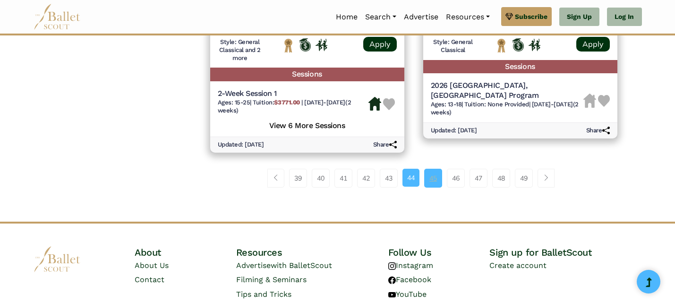
click at [430, 181] on link "45" at bounding box center [433, 178] width 18 height 19
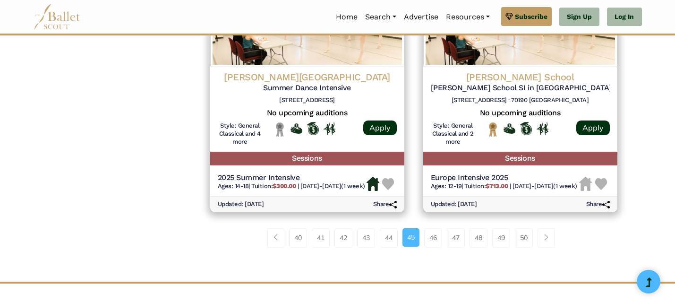
scroll to position [1320, 0]
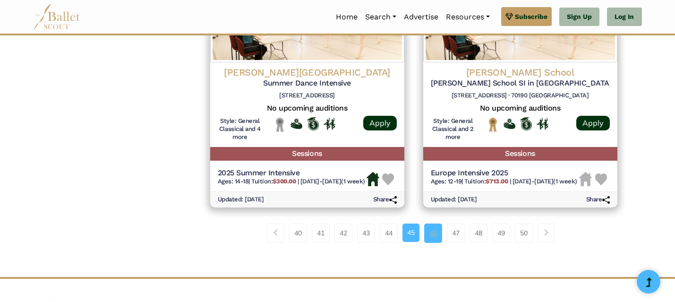
click at [433, 242] on link "46" at bounding box center [433, 233] width 18 height 19
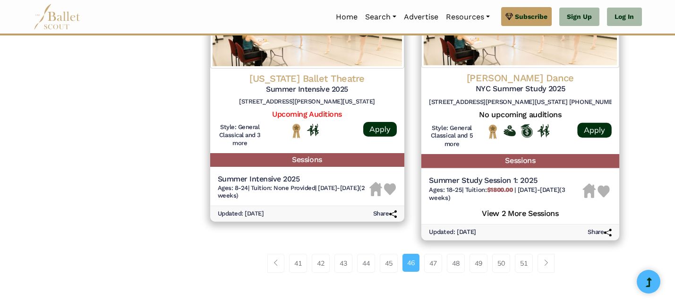
scroll to position [1316, 0]
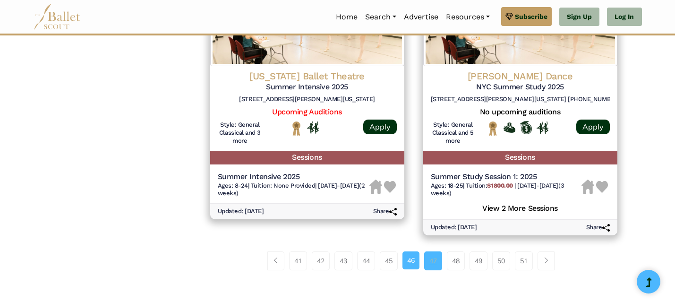
click at [435, 262] on link "47" at bounding box center [433, 260] width 18 height 19
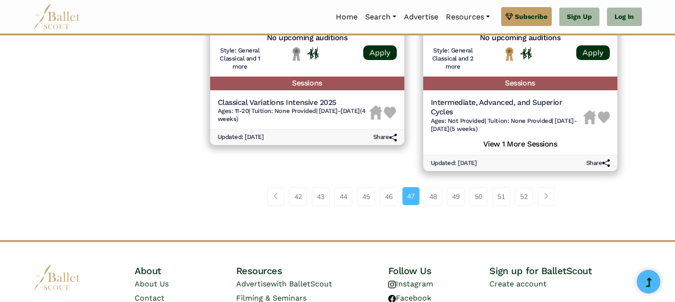
scroll to position [1408, 0]
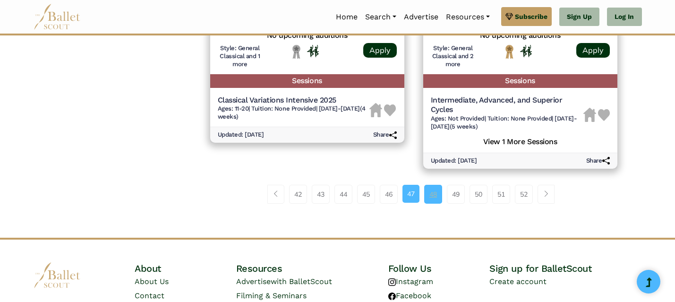
click at [427, 186] on link "48" at bounding box center [433, 194] width 18 height 19
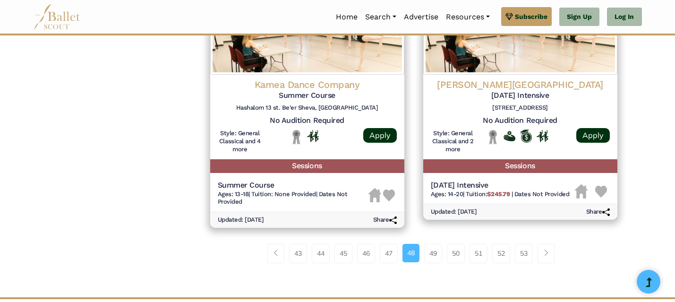
scroll to position [1424, 0]
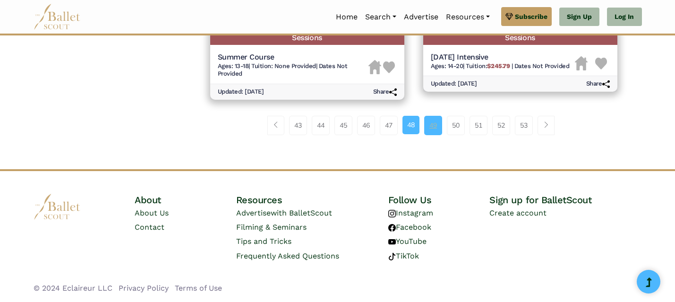
click at [431, 121] on link "49" at bounding box center [433, 125] width 18 height 19
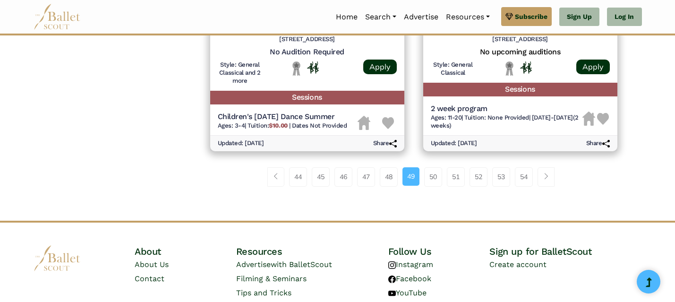
scroll to position [1376, 0]
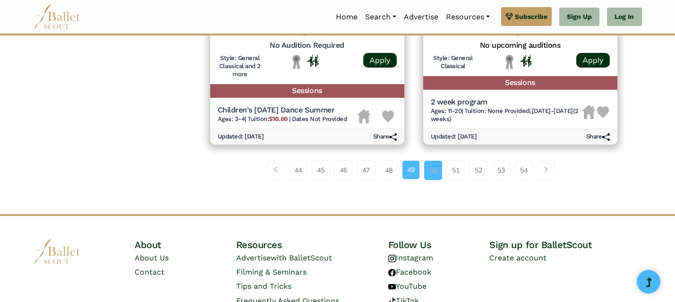
click at [435, 174] on link "50" at bounding box center [433, 170] width 18 height 19
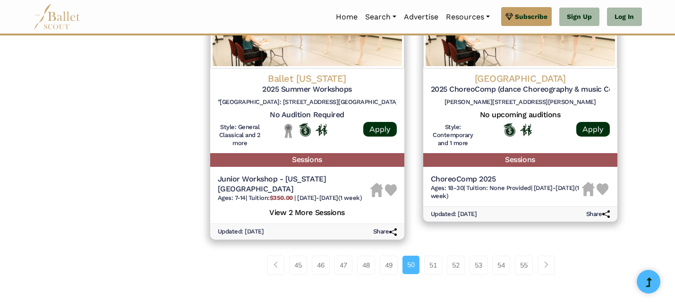
scroll to position [1304, 0]
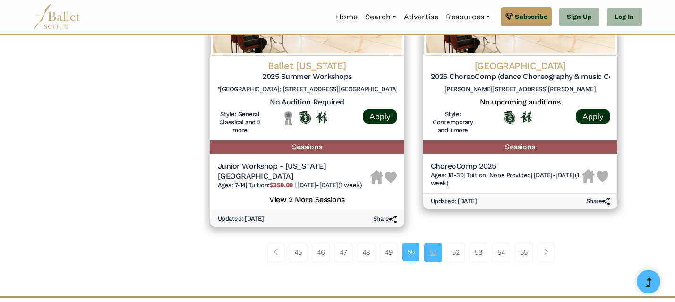
click at [429, 245] on link "51" at bounding box center [433, 252] width 18 height 19
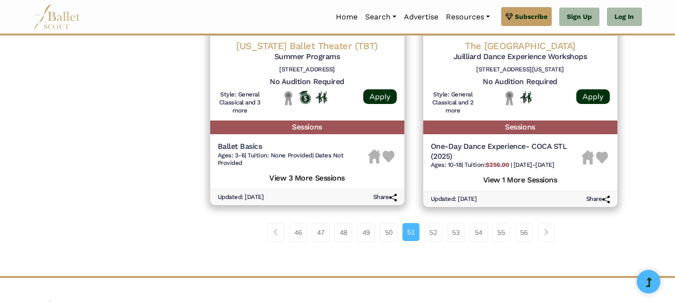
scroll to position [1307, 0]
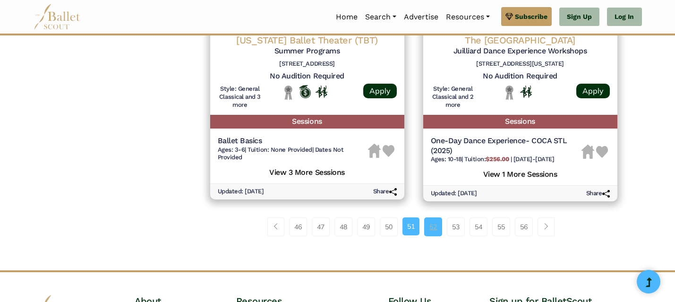
click at [432, 232] on link "52" at bounding box center [433, 226] width 18 height 19
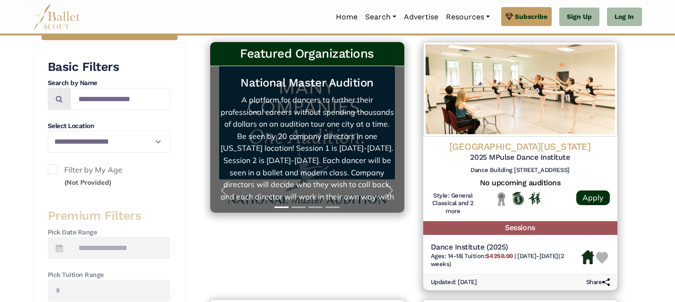
scroll to position [199, 0]
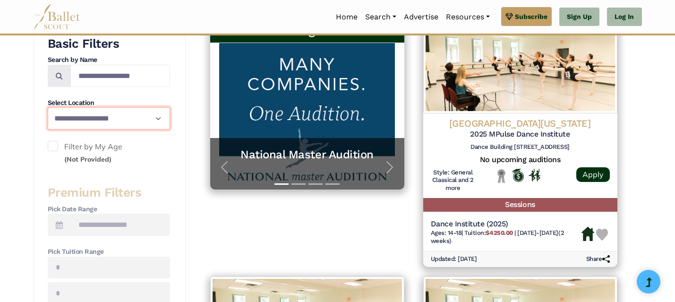
click at [151, 117] on select "**********" at bounding box center [109, 118] width 122 height 22
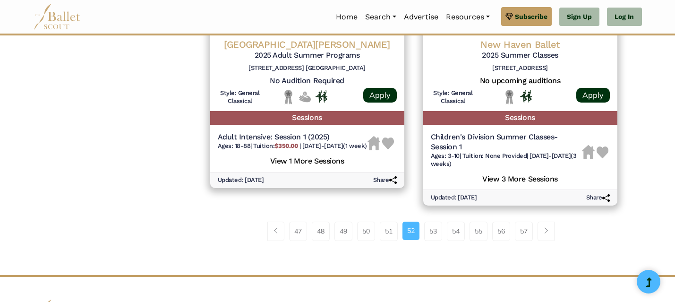
scroll to position [1430, 0]
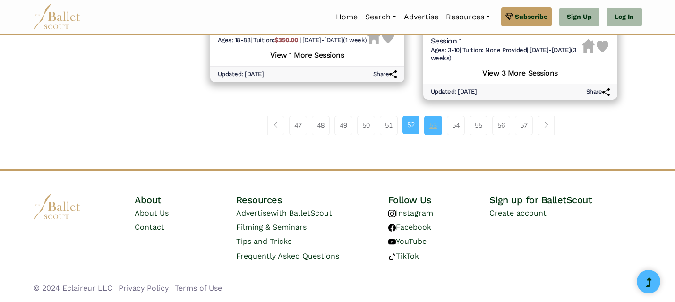
click at [428, 126] on link "53" at bounding box center [433, 125] width 18 height 19
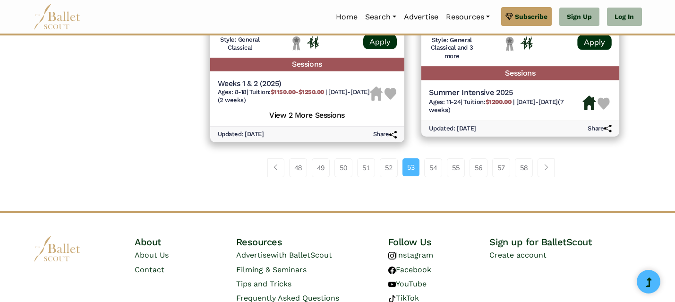
scroll to position [1407, 0]
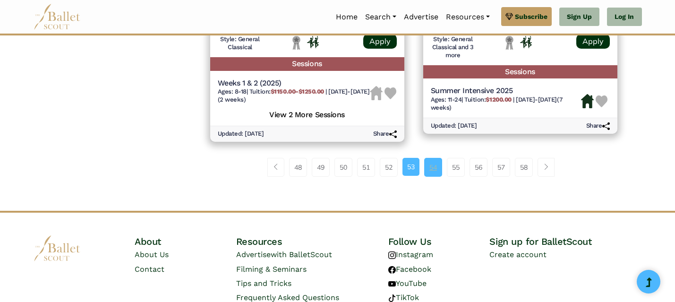
click at [432, 160] on link "54" at bounding box center [433, 167] width 18 height 19
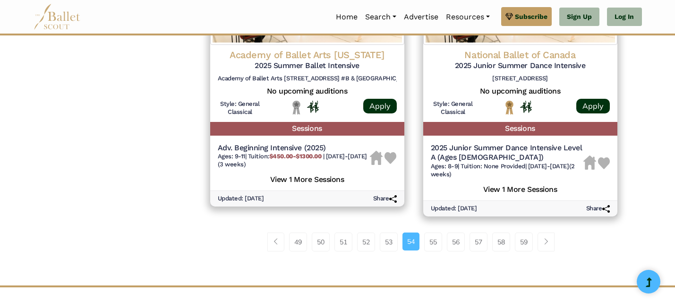
scroll to position [1354, 0]
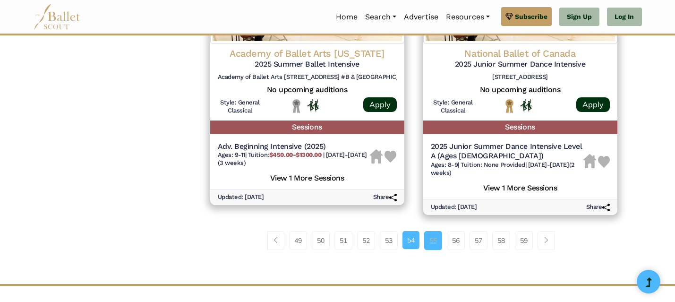
click at [431, 236] on link "55" at bounding box center [433, 240] width 18 height 19
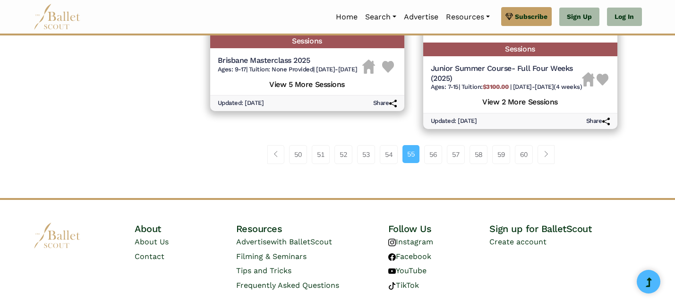
scroll to position [1454, 0]
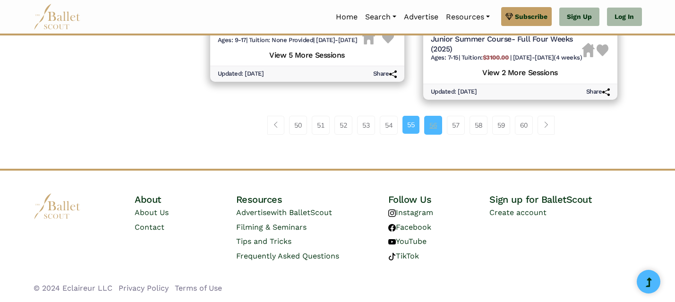
click at [429, 125] on link "56" at bounding box center [433, 125] width 18 height 19
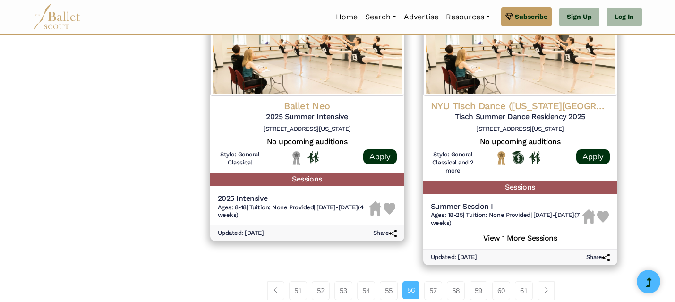
scroll to position [1292, 0]
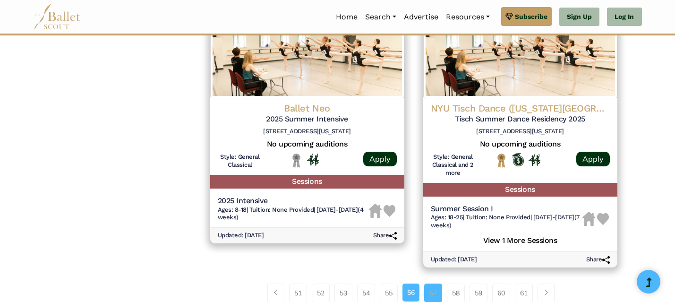
click at [434, 288] on link "57" at bounding box center [433, 293] width 18 height 19
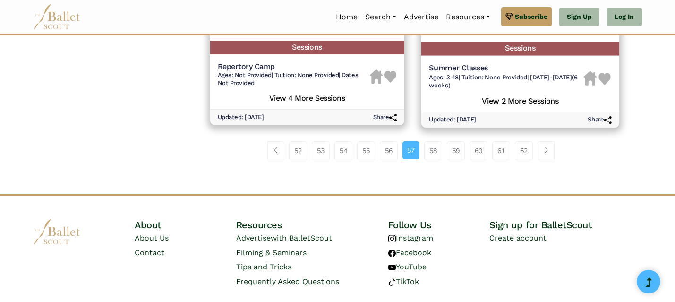
scroll to position [1430, 0]
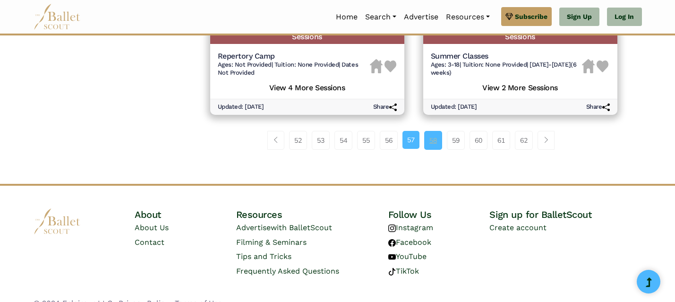
click at [427, 142] on link "58" at bounding box center [433, 140] width 18 height 19
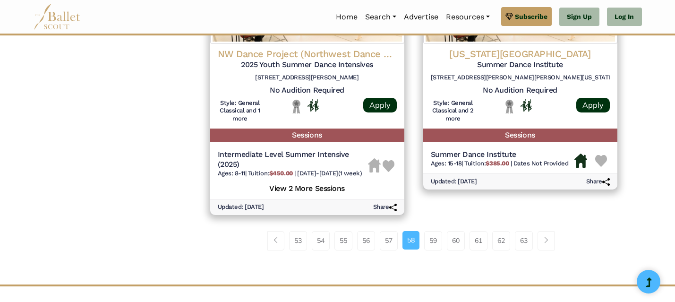
scroll to position [1308, 0]
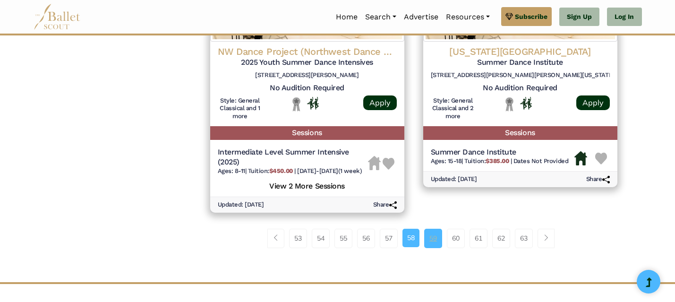
click at [426, 248] on link "59" at bounding box center [433, 238] width 18 height 19
click at [432, 248] on link "59" at bounding box center [433, 238] width 18 height 19
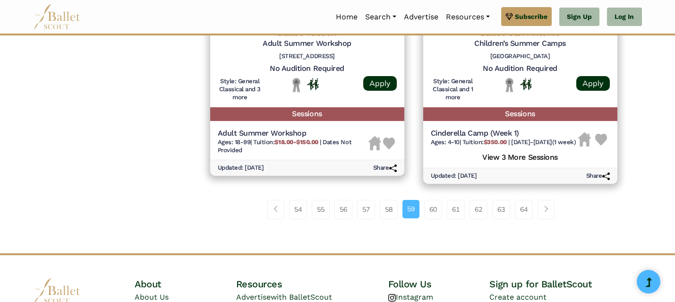
scroll to position [1348, 0]
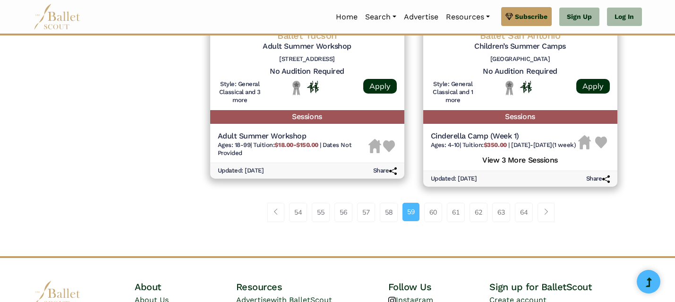
click at [435, 215] on div "54 55 56 57 58 59 60 61" at bounding box center [414, 215] width 426 height 49
click at [432, 222] on link "60" at bounding box center [433, 212] width 18 height 19
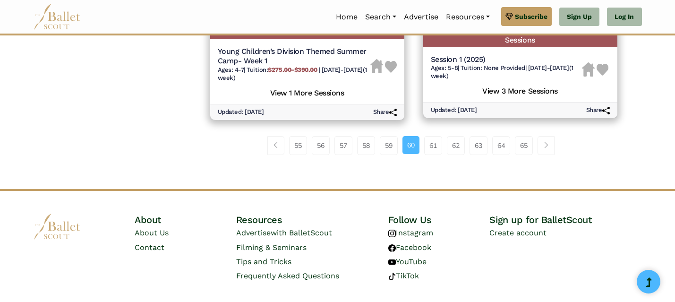
scroll to position [1437, 0]
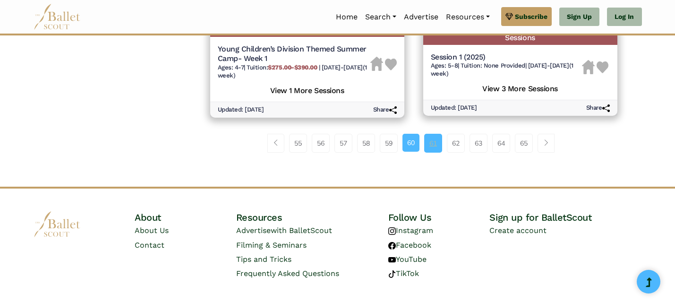
click at [434, 148] on link "61" at bounding box center [433, 143] width 18 height 19
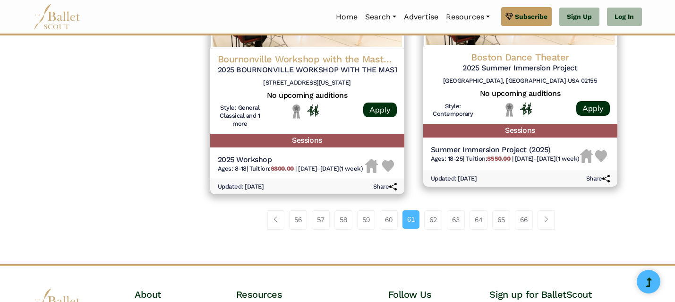
scroll to position [1325, 0]
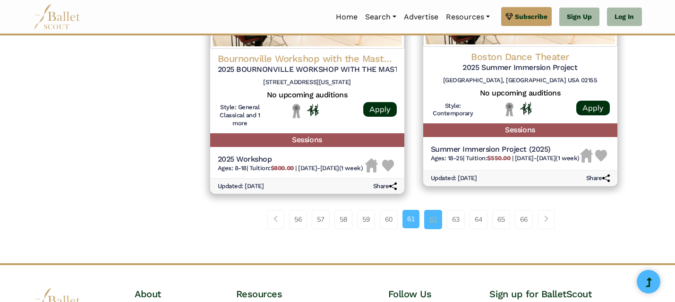
click at [432, 222] on link "62" at bounding box center [433, 219] width 18 height 19
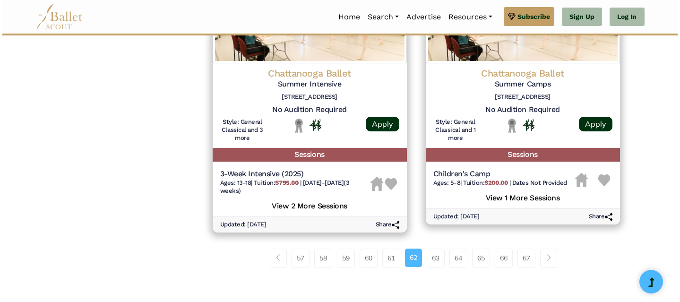
scroll to position [1303, 0]
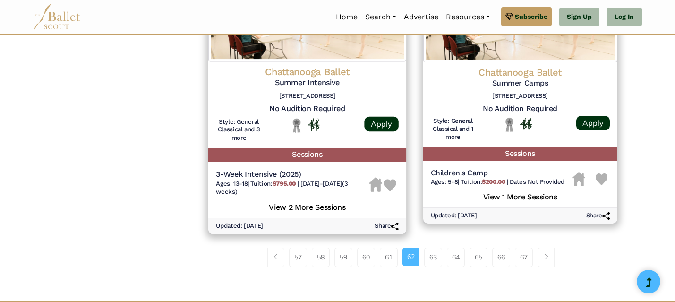
click at [349, 78] on h4 "Chattanooga Ballet" at bounding box center [307, 71] width 183 height 13
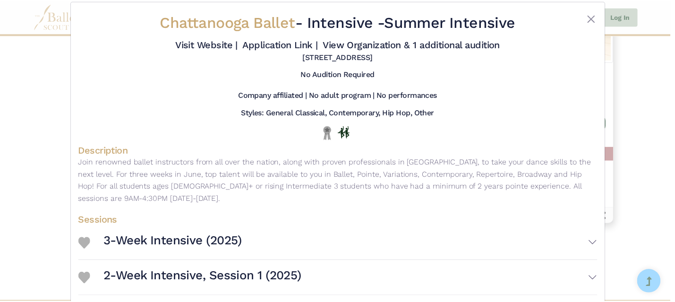
scroll to position [0, 0]
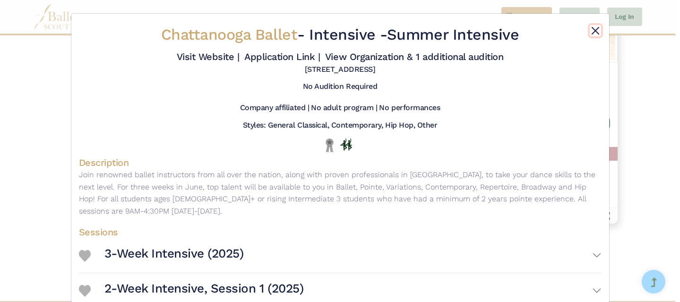
click at [590, 29] on button "Close" at bounding box center [595, 30] width 11 height 11
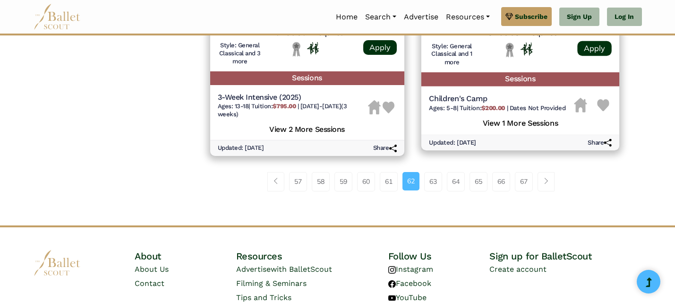
scroll to position [1395, 0]
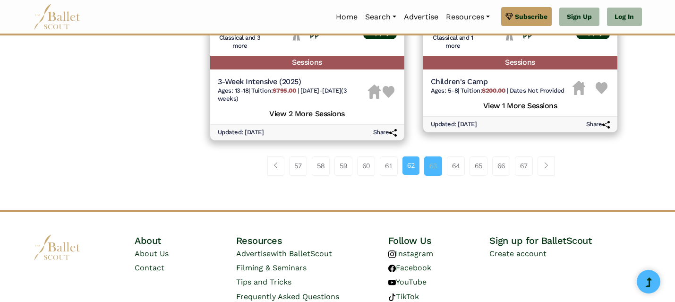
click at [431, 174] on link "63" at bounding box center [433, 165] width 18 height 19
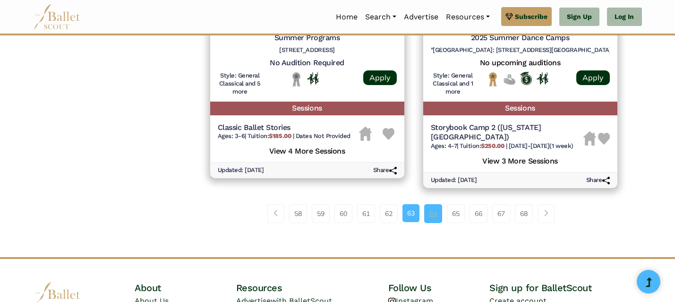
scroll to position [1365, 0]
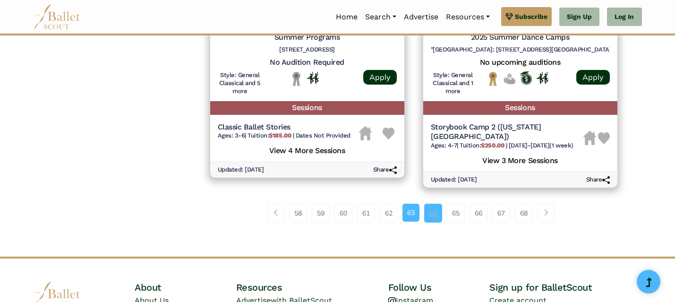
click at [433, 204] on link "64" at bounding box center [433, 213] width 18 height 19
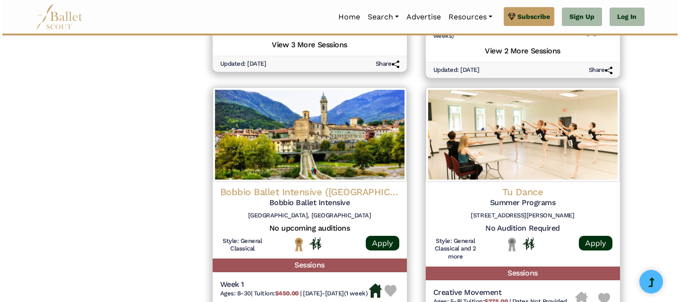
scroll to position [939, 0]
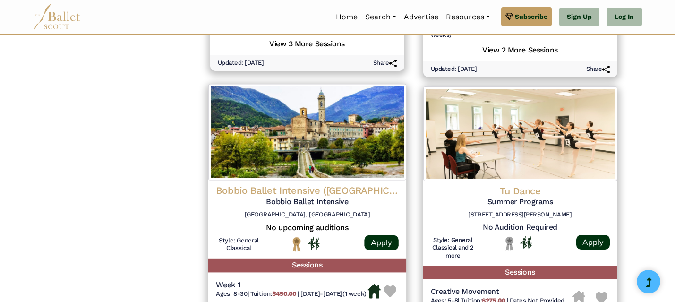
click at [369, 191] on h4 "Bobbio Ballet Intensive ([GEOGRAPHIC_DATA])" at bounding box center [307, 190] width 183 height 13
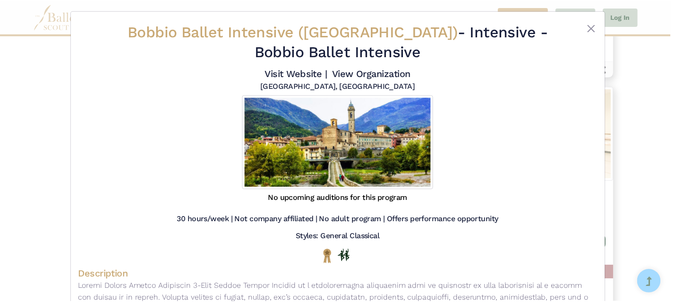
scroll to position [0, 0]
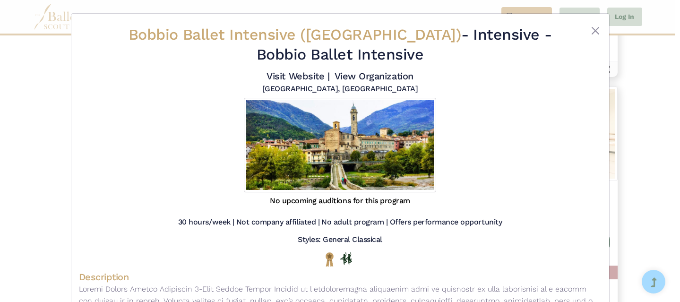
click at [591, 24] on div "Bobbio Ballet Intensive (Italy) - Intensive - Bobbio Ballet Intensive Visit Web…" at bounding box center [340, 106] width 523 height 171
click at [591, 29] on button "Close" at bounding box center [595, 30] width 11 height 11
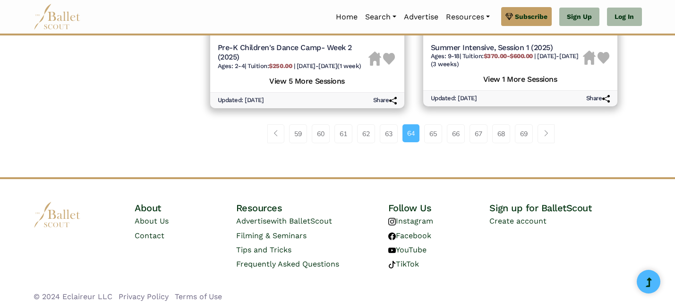
scroll to position [1451, 0]
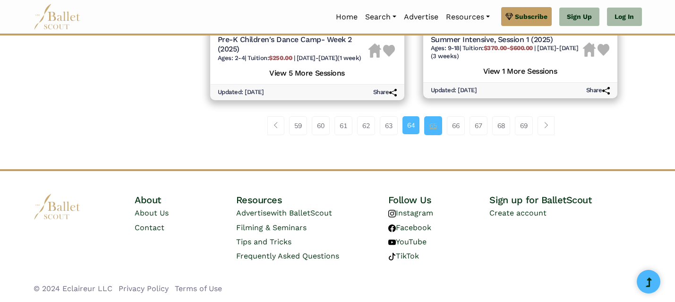
click at [431, 132] on link "65" at bounding box center [433, 125] width 18 height 19
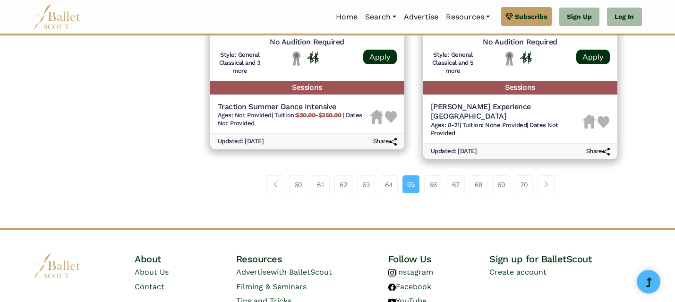
scroll to position [1401, 0]
